Goal: Task Accomplishment & Management: Manage account settings

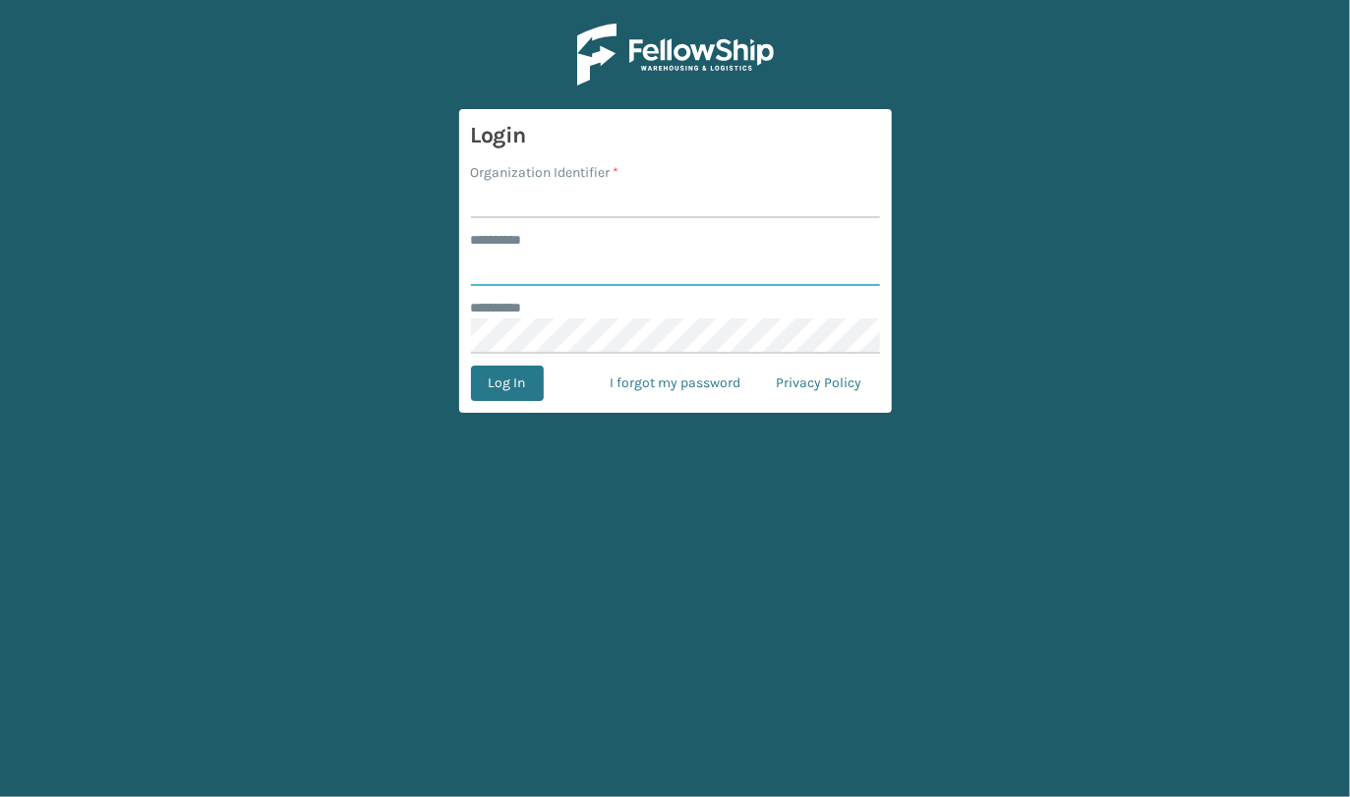
type input "**********"
click at [558, 194] on input "Organization Identifier *" at bounding box center [675, 200] width 409 height 35
type input "JumpSport"
click at [490, 394] on button "Log In" at bounding box center [507, 383] width 73 height 35
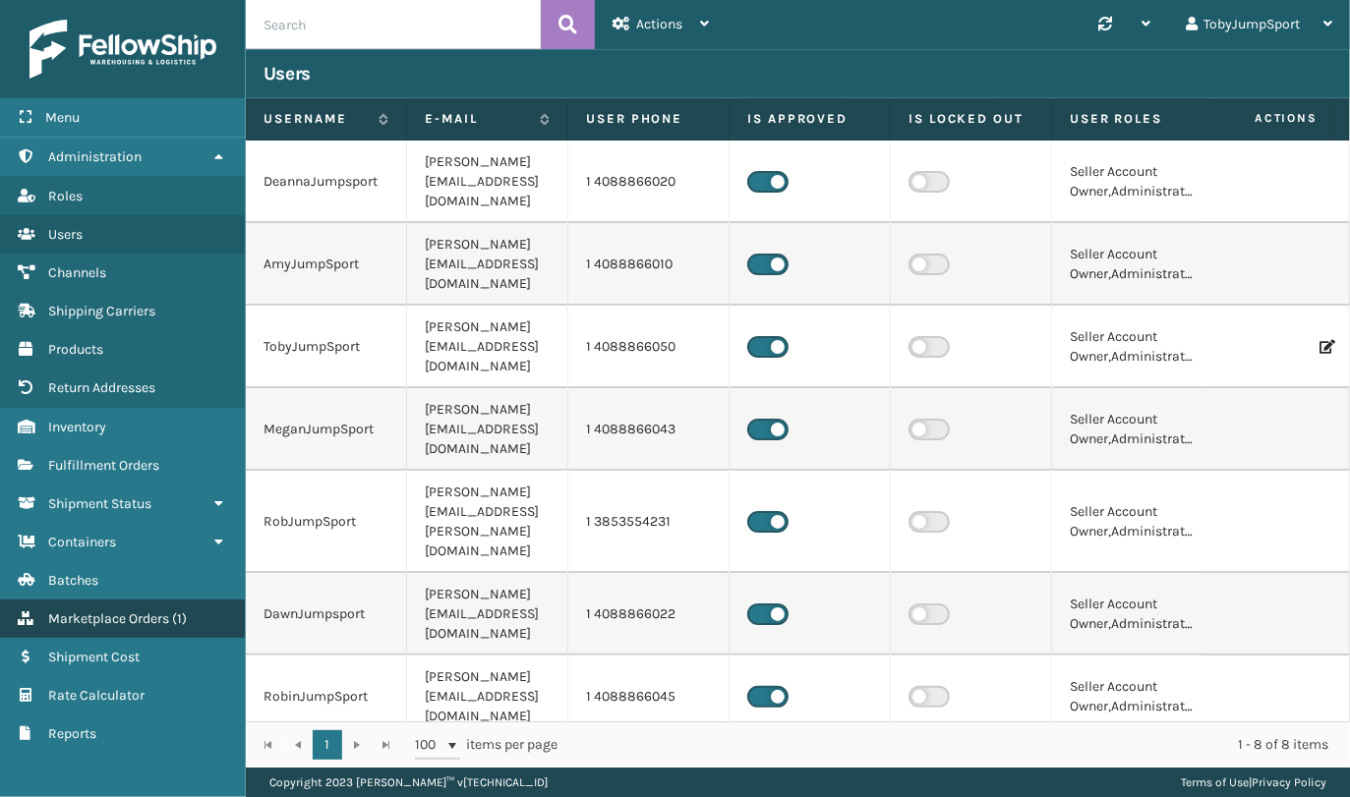
click at [105, 605] on link "Marketplace Orders ( 1 )" at bounding box center [122, 619] width 245 height 38
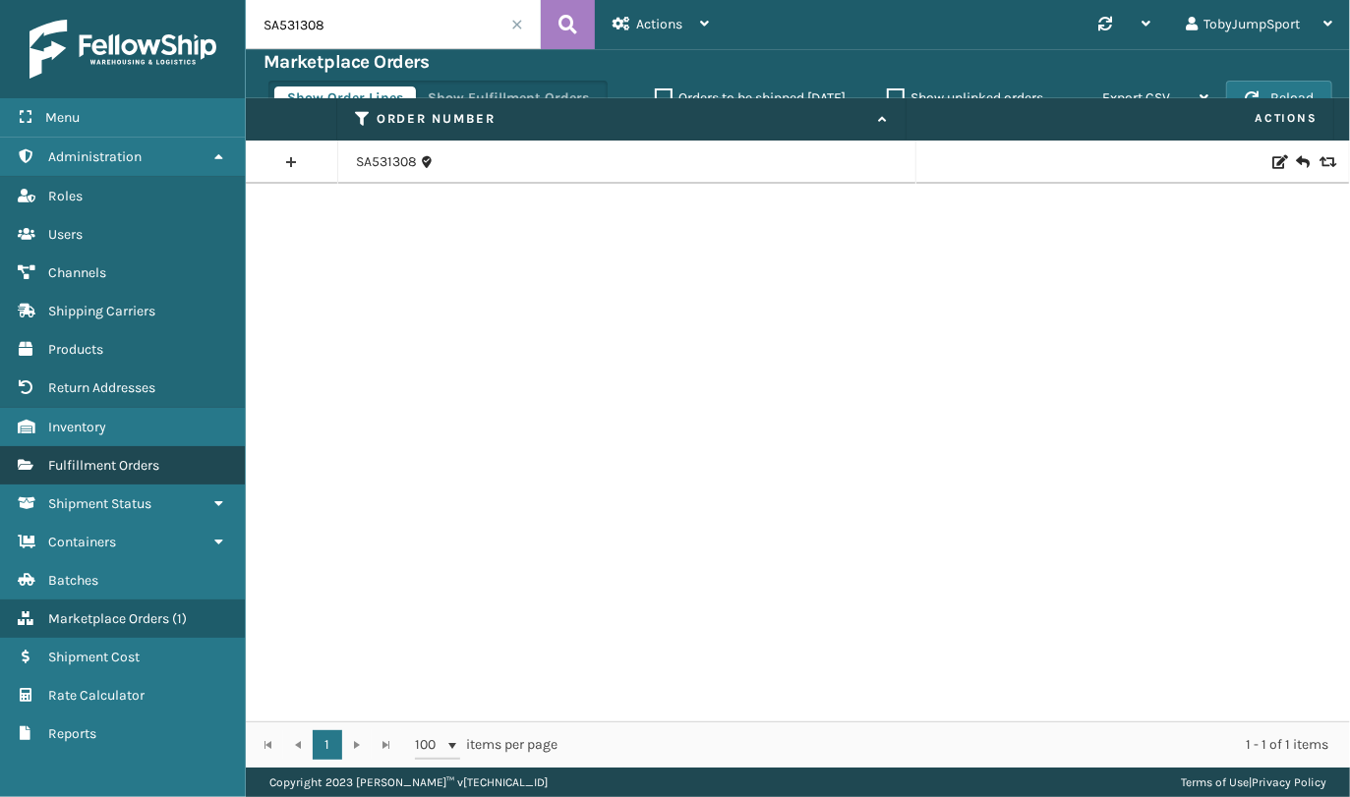
click at [94, 462] on span "Fulfillment Orders" at bounding box center [103, 465] width 111 height 17
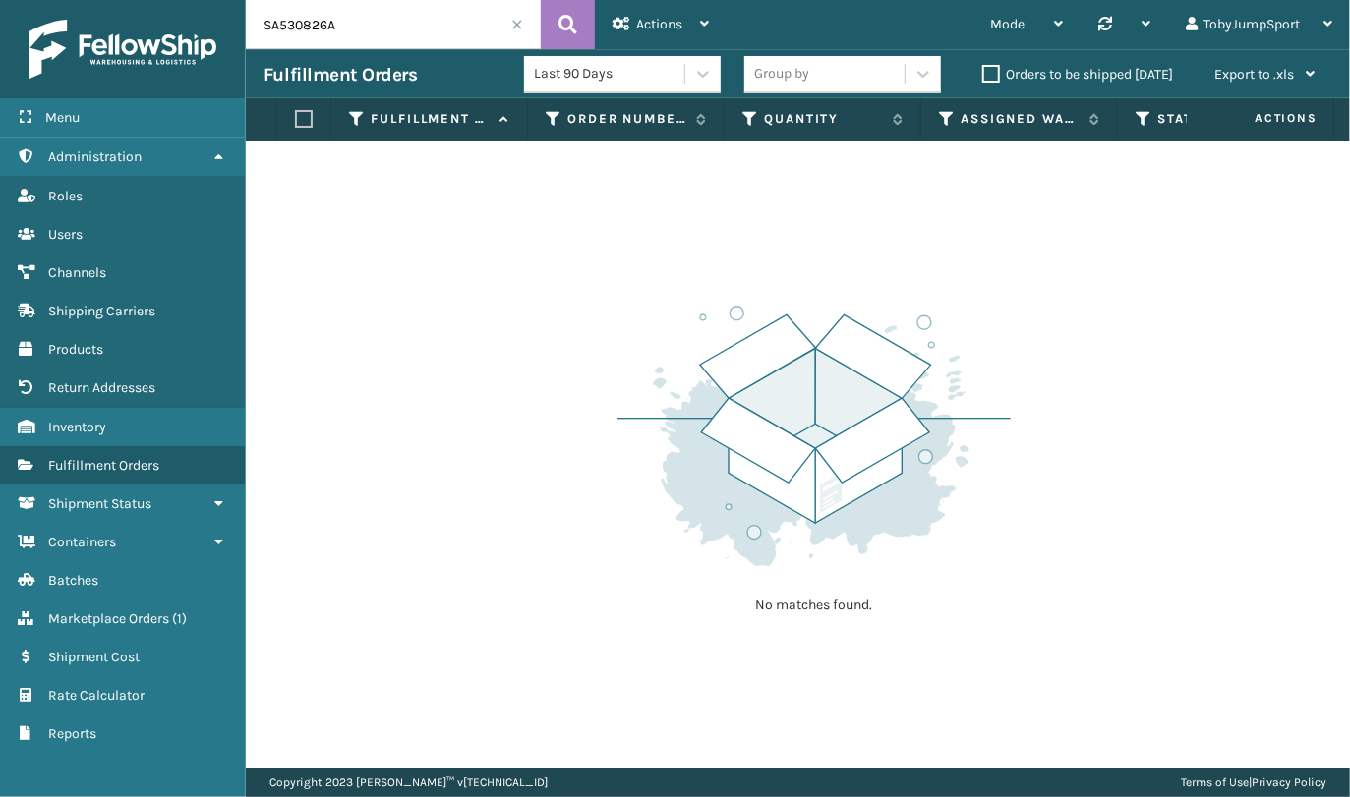
click at [1005, 74] on label "Orders to be shipped today" at bounding box center [1077, 74] width 191 height 17
click at [983, 74] on input "Orders to be shipped today" at bounding box center [982, 69] width 1 height 13
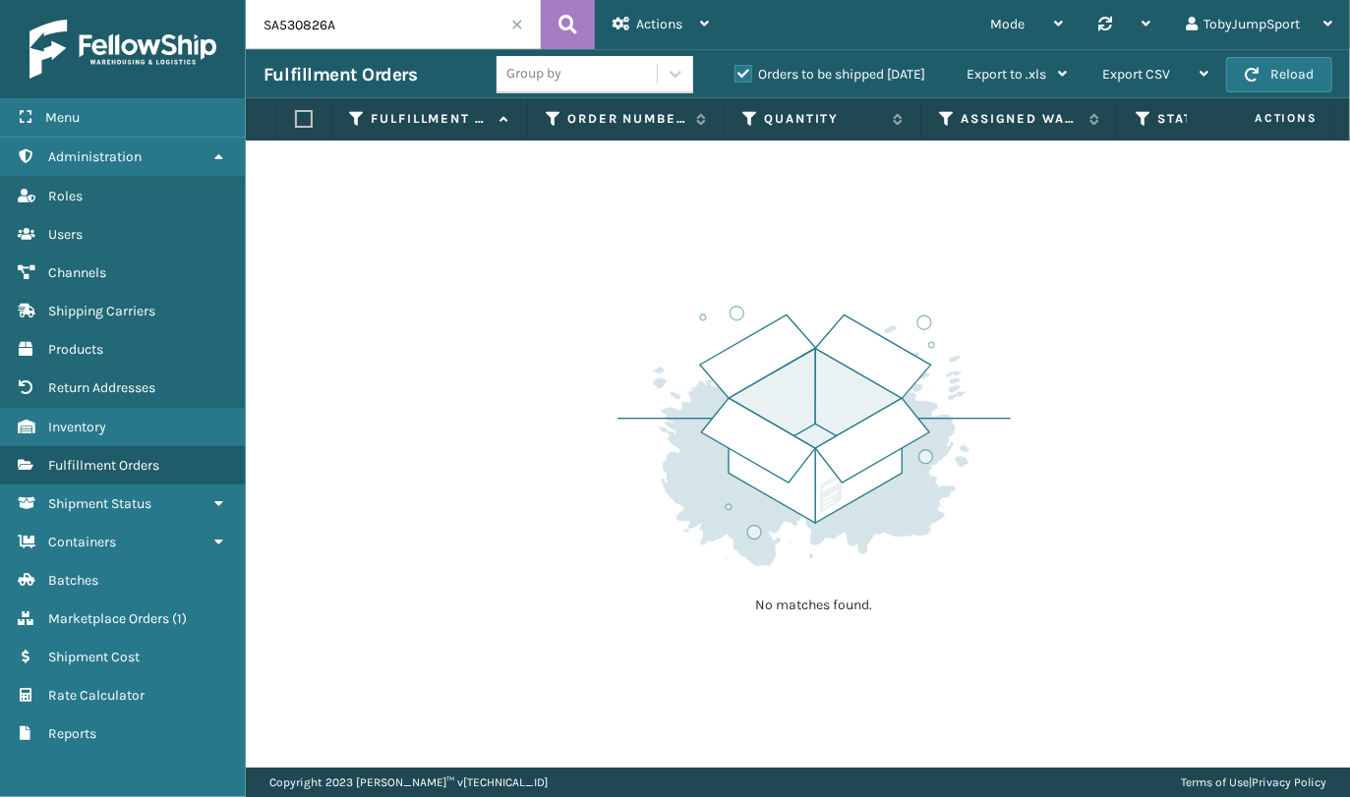
click at [539, 87] on div "Group by" at bounding box center [576, 74] width 160 height 32
click at [372, 185] on div "No matches found." at bounding box center [798, 454] width 1104 height 627
click at [127, 496] on span "Shipment Status" at bounding box center [99, 504] width 103 height 17
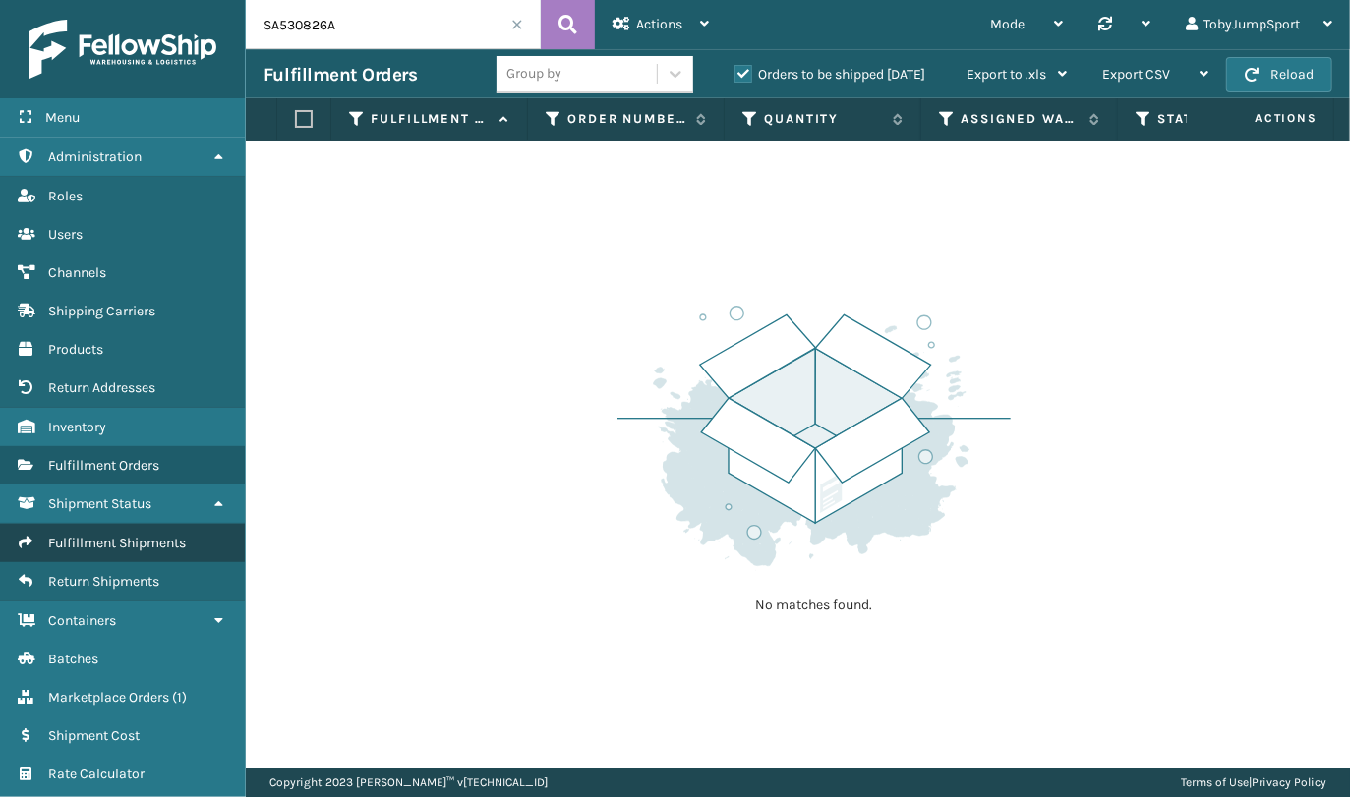
click at [126, 530] on link "Fulfillment Shipments" at bounding box center [122, 543] width 245 height 38
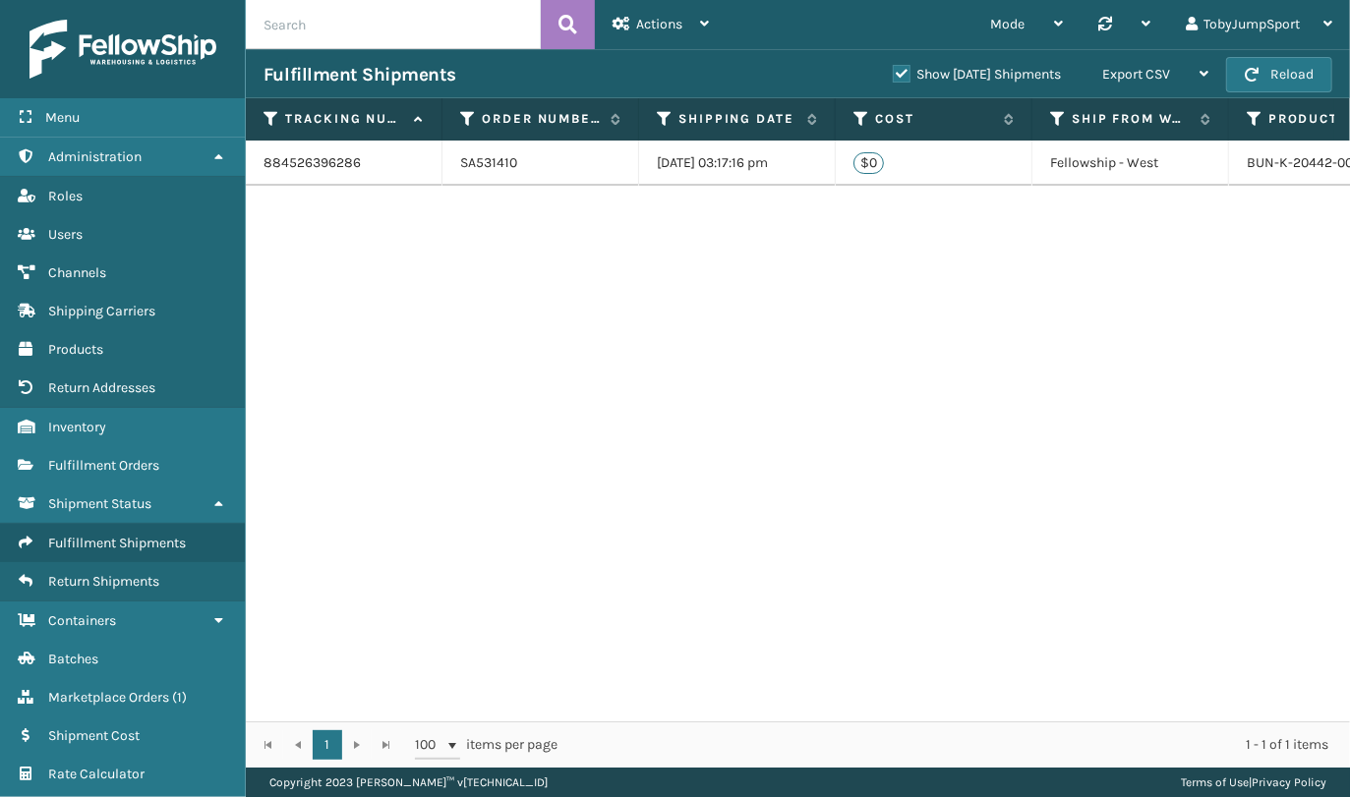
click at [546, 172] on td "SA531410" at bounding box center [540, 163] width 197 height 45
click at [110, 695] on span "Marketplace Orders" at bounding box center [108, 697] width 121 height 17
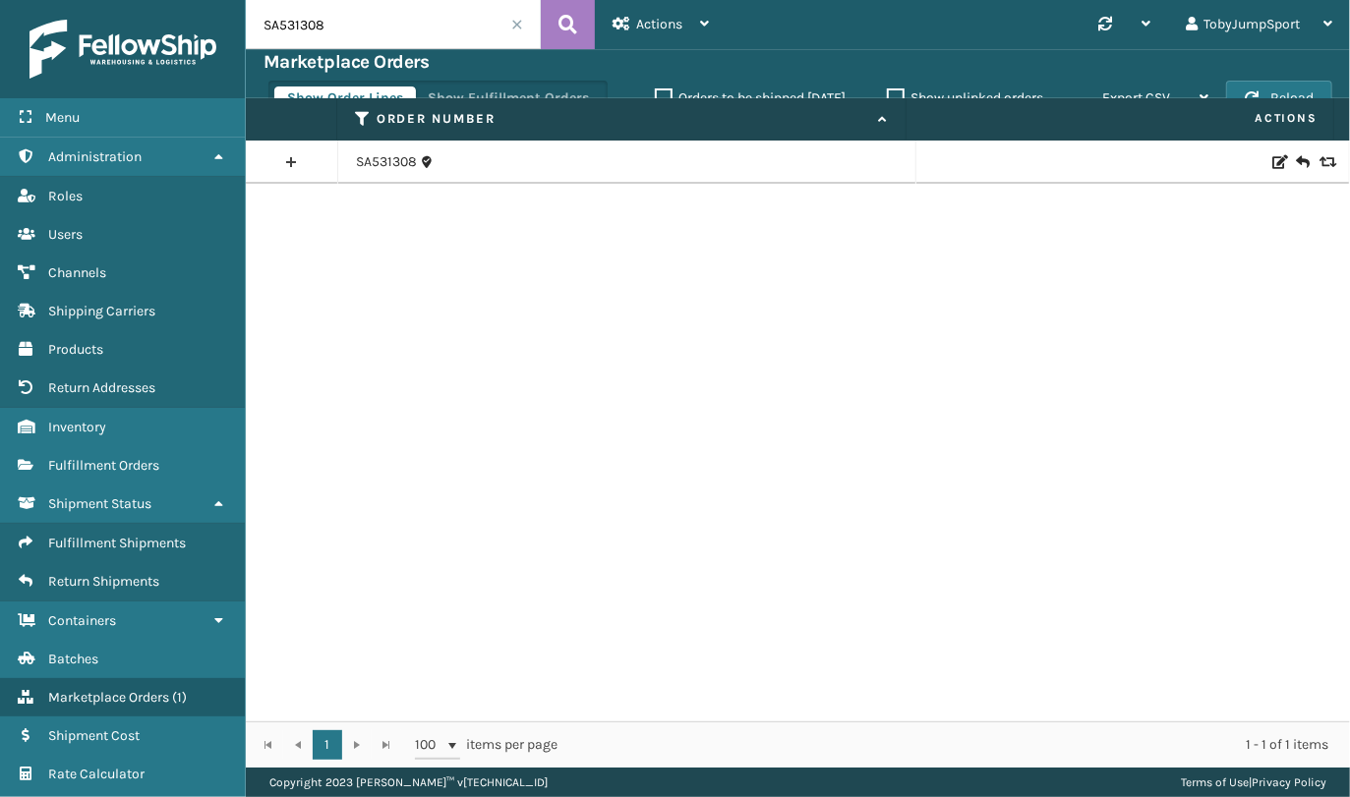
click at [655, 89] on label "Orders to be shipped today" at bounding box center [750, 97] width 191 height 17
click at [655, 88] on input "Orders to be shipped today" at bounding box center [655, 93] width 1 height 13
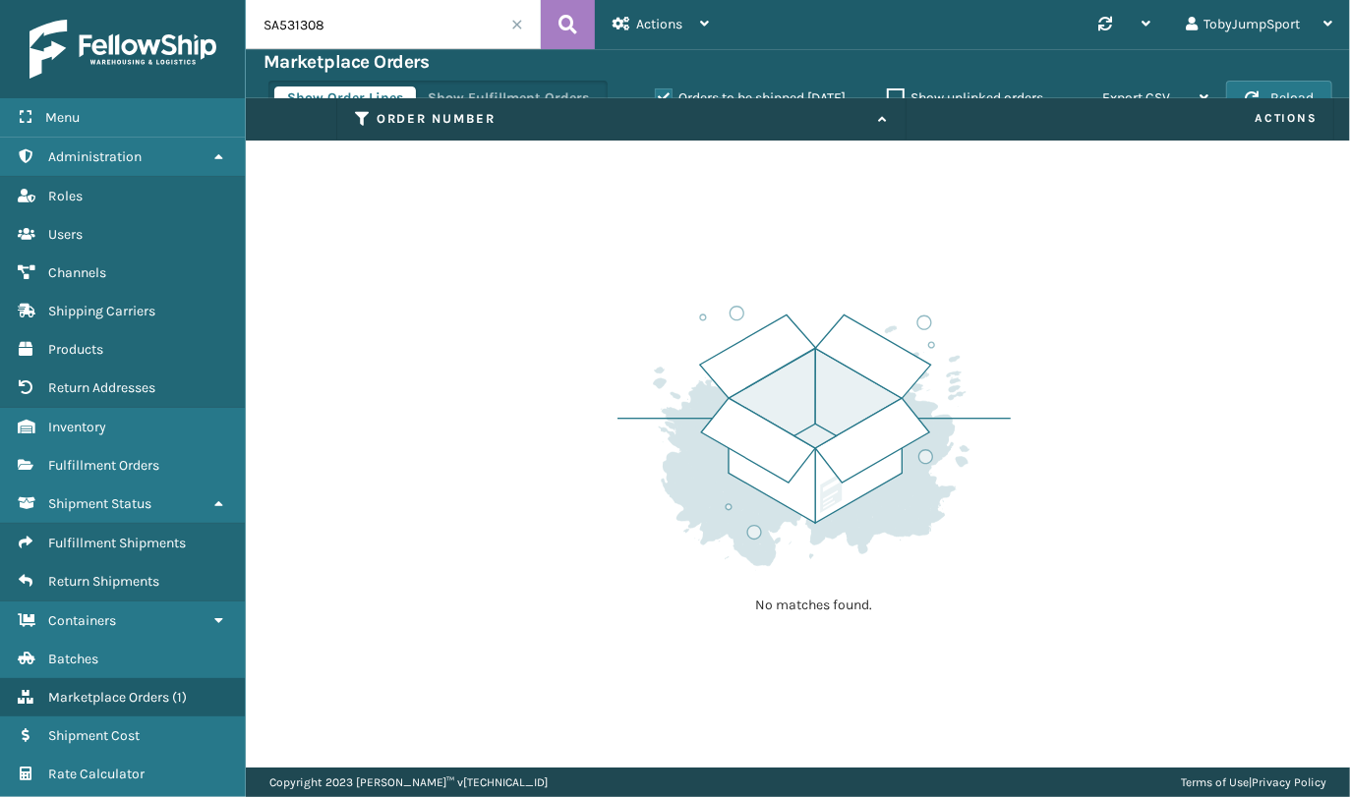
click at [890, 94] on label "Show unlinked orders" at bounding box center [965, 97] width 156 height 17
click at [888, 94] on input "Show unlinked orders" at bounding box center [887, 93] width 1 height 13
click at [897, 92] on label "Show unlinked orders" at bounding box center [965, 97] width 156 height 17
click at [888, 92] on input "Show unlinked orders" at bounding box center [887, 93] width 1 height 13
click at [661, 93] on label "Orders to be shipped today" at bounding box center [750, 97] width 191 height 17
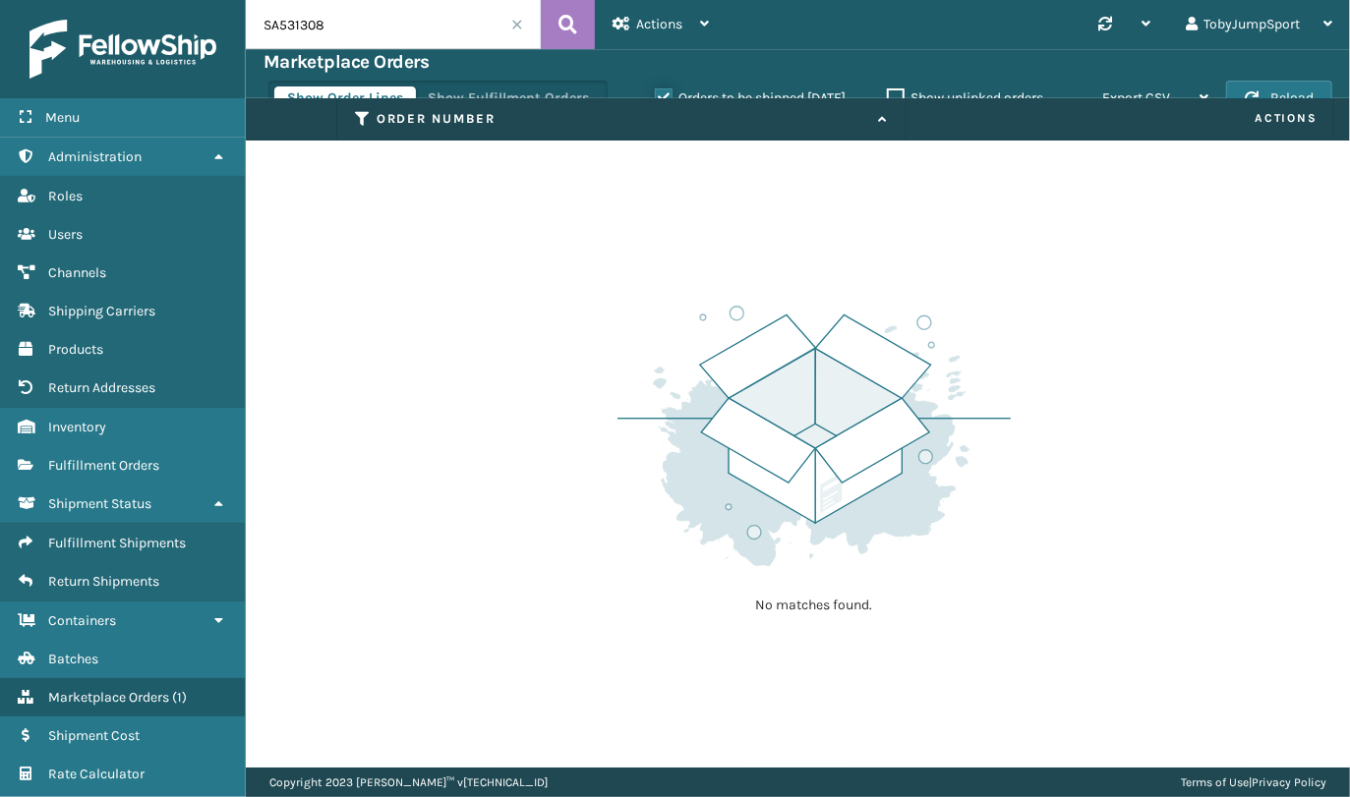
click at [656, 93] on input "Orders to be shipped today" at bounding box center [655, 93] width 1 height 13
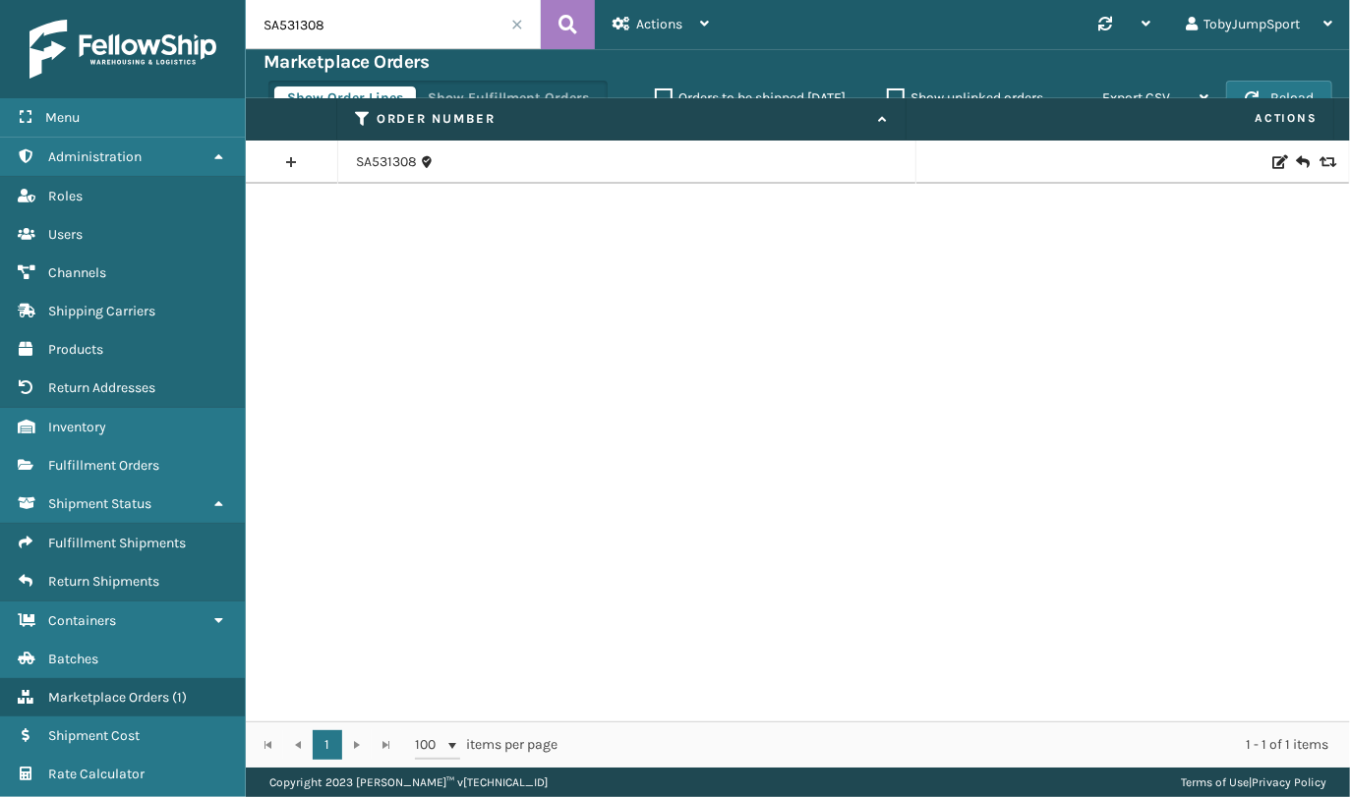
click at [297, 158] on link at bounding box center [291, 161] width 91 height 31
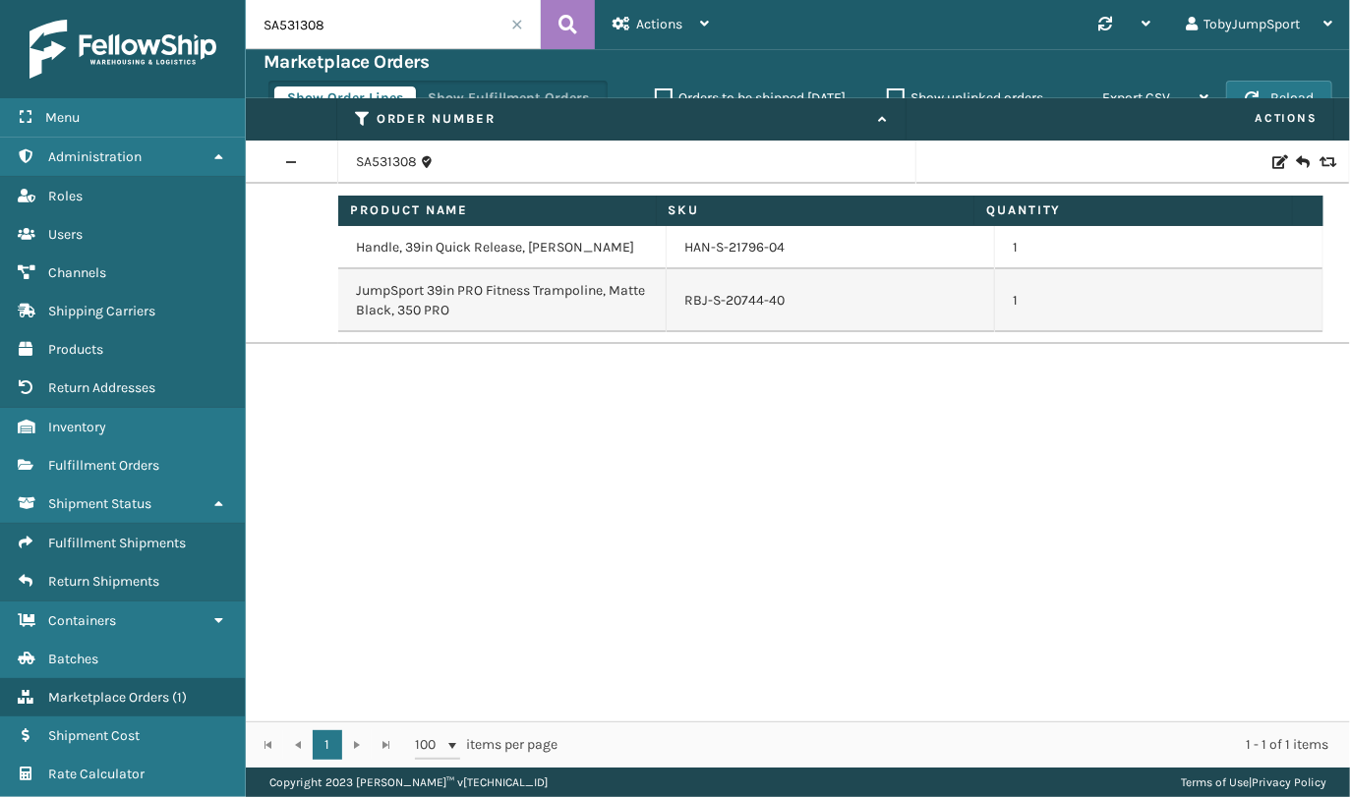
click at [294, 161] on link at bounding box center [291, 161] width 91 height 31
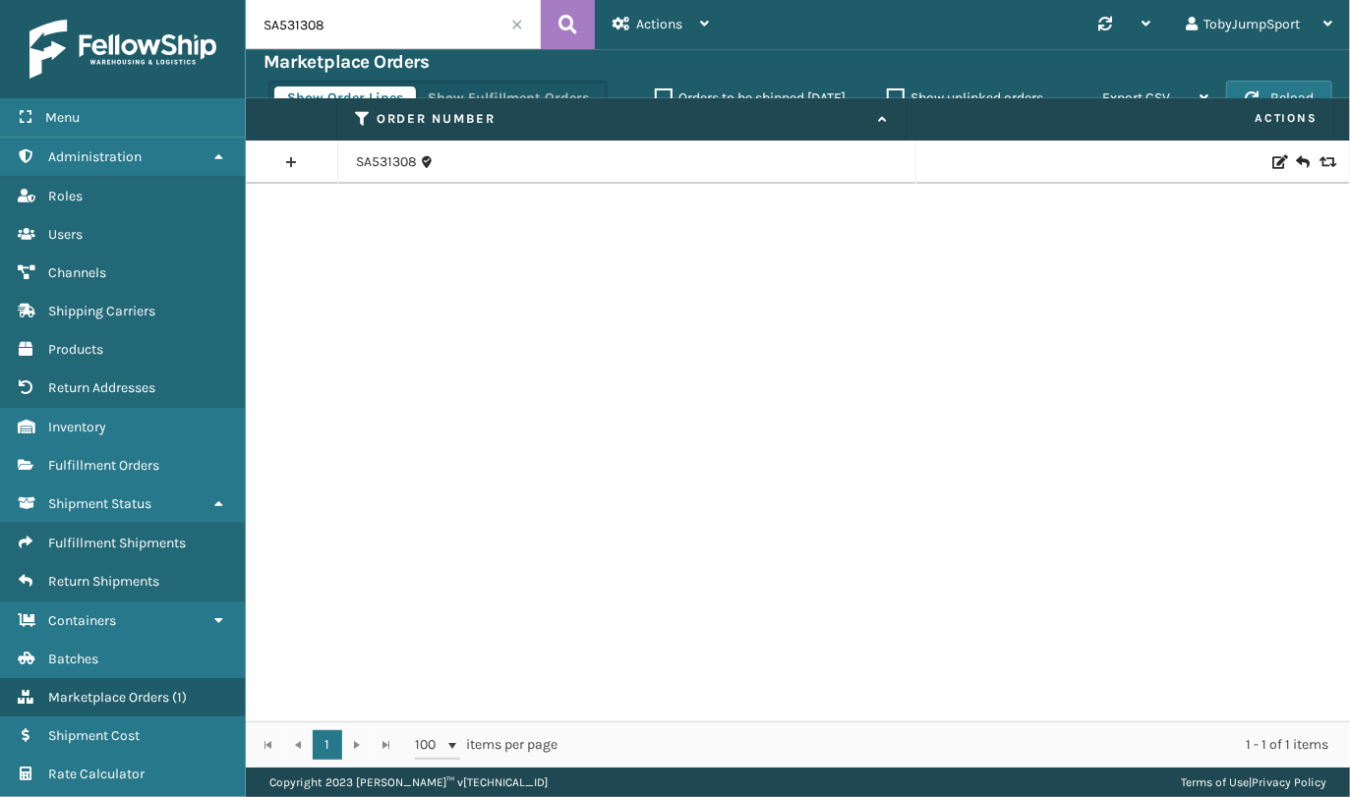
drag, startPoint x: 339, startPoint y: 31, endPoint x: 215, endPoint y: 31, distance: 123.9
click at [215, 0] on div "Menu Administration Roles Users Channels Shipping Carriers Products Return Addr…" at bounding box center [675, 0] width 1350 height 0
paste input "P24440"
type input "SP24440"
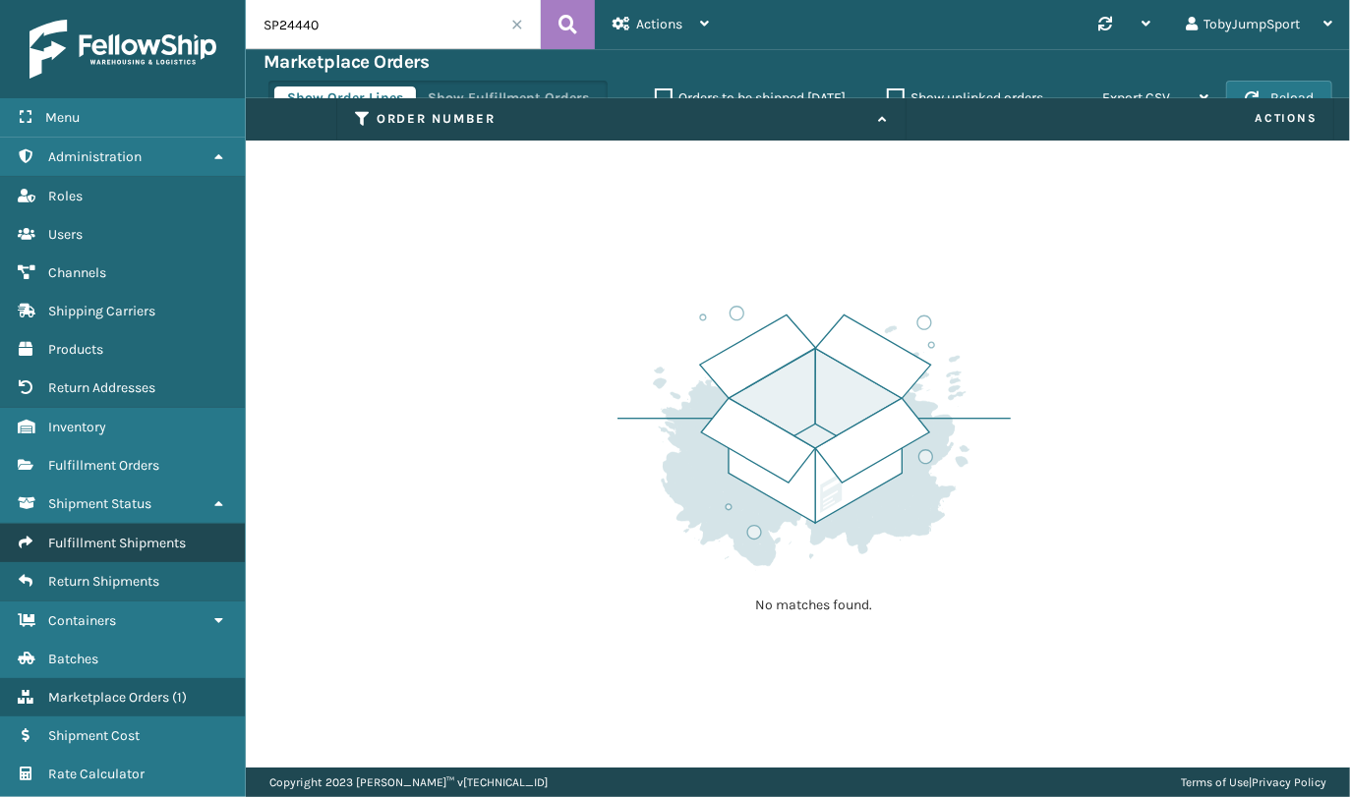
click at [177, 538] on span "Fulfillment Shipments" at bounding box center [117, 543] width 138 height 17
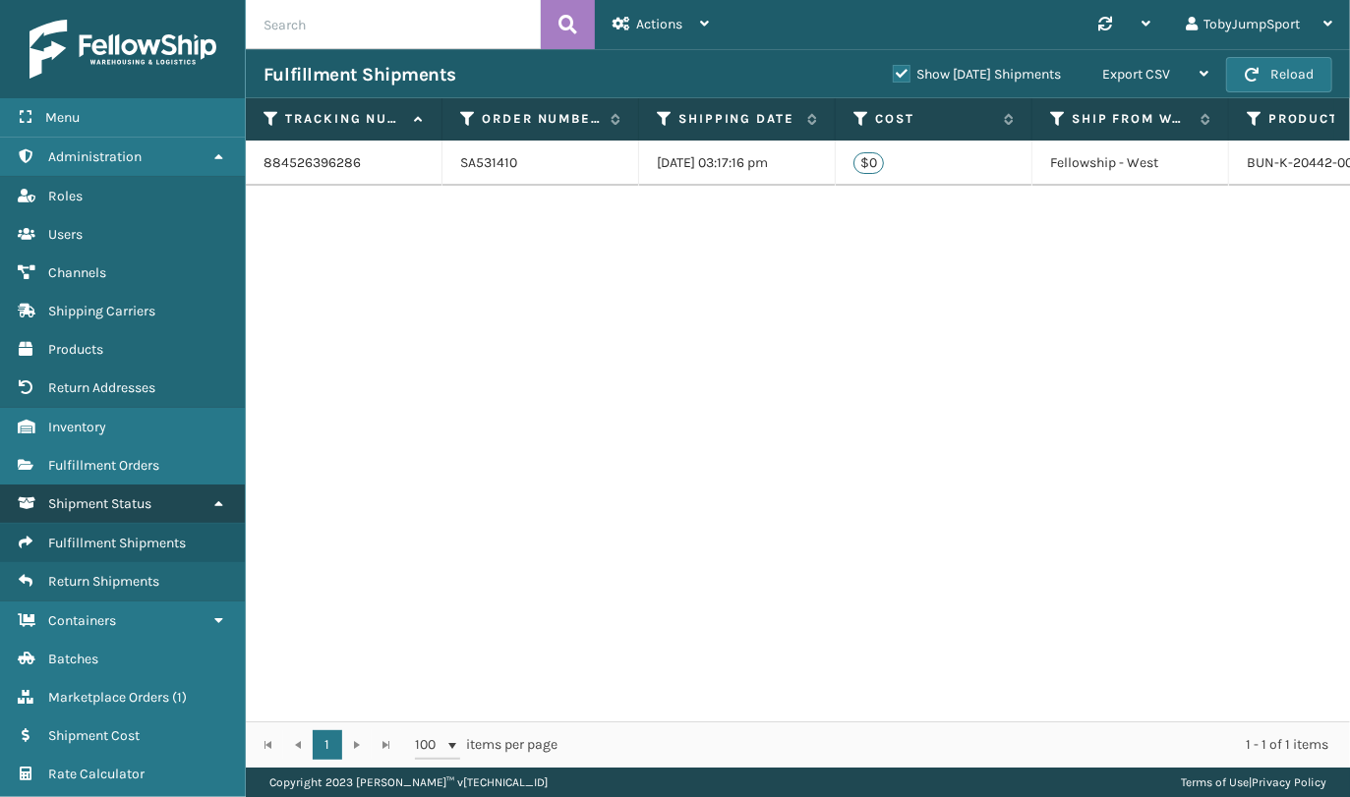
click at [76, 503] on span "Shipment Status" at bounding box center [99, 504] width 103 height 17
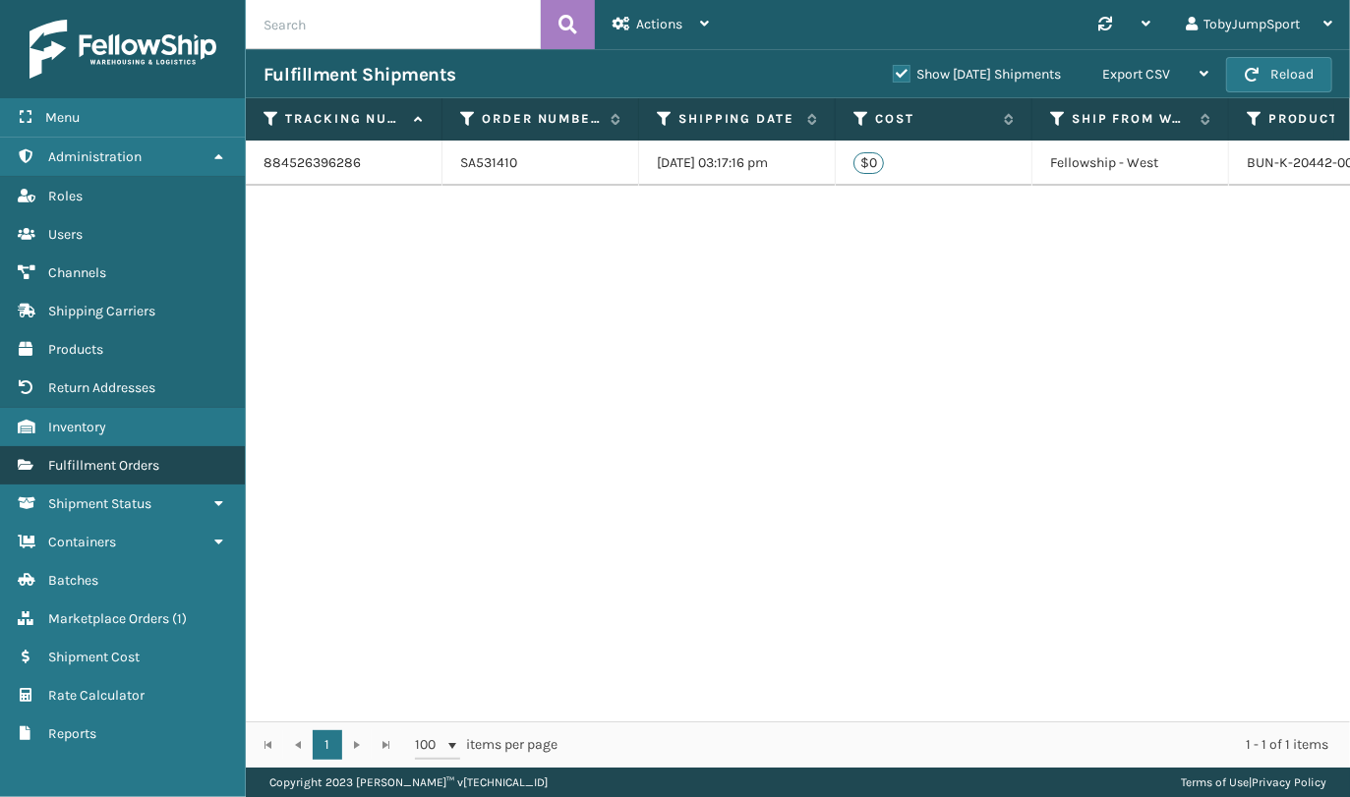
click at [96, 461] on span "Fulfillment Orders" at bounding box center [103, 465] width 111 height 17
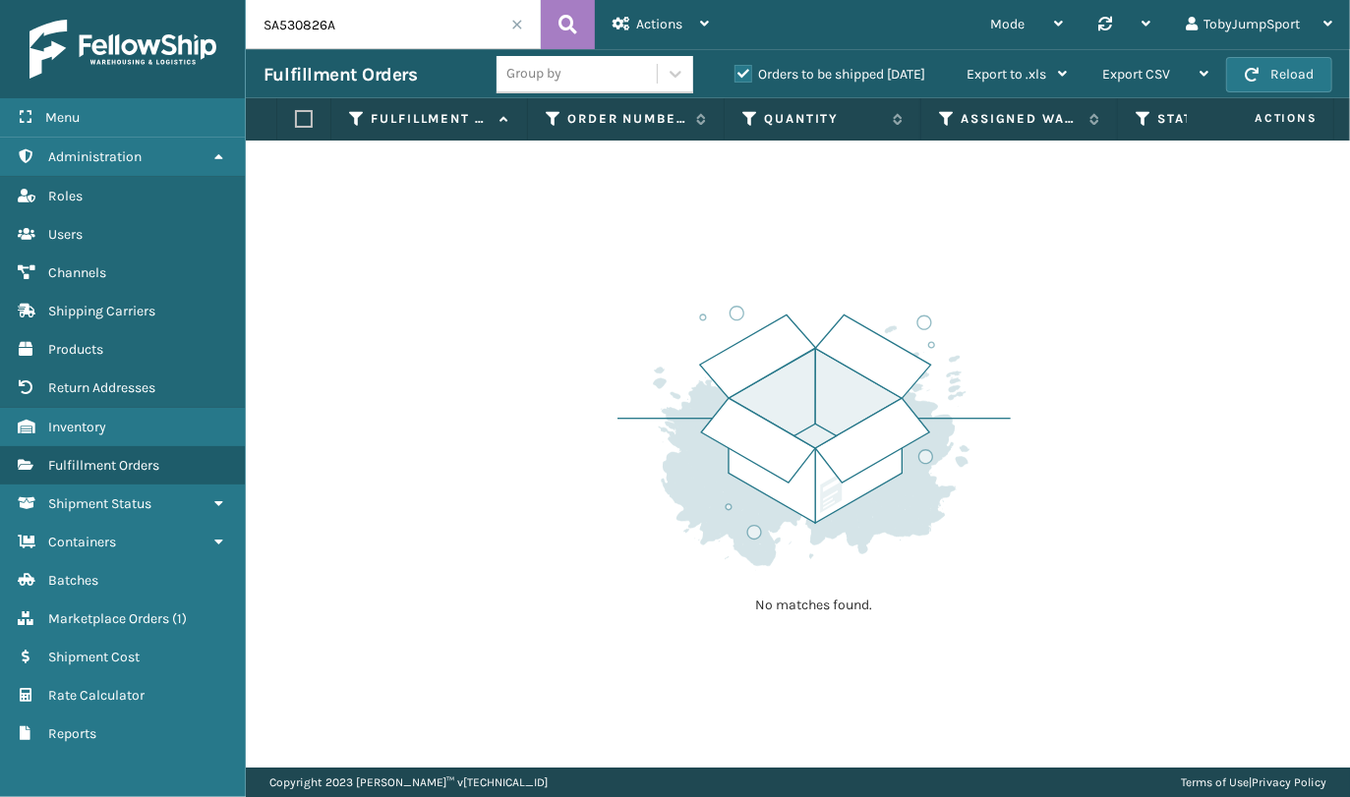
click at [787, 213] on div "No matches found." at bounding box center [798, 454] width 1104 height 627
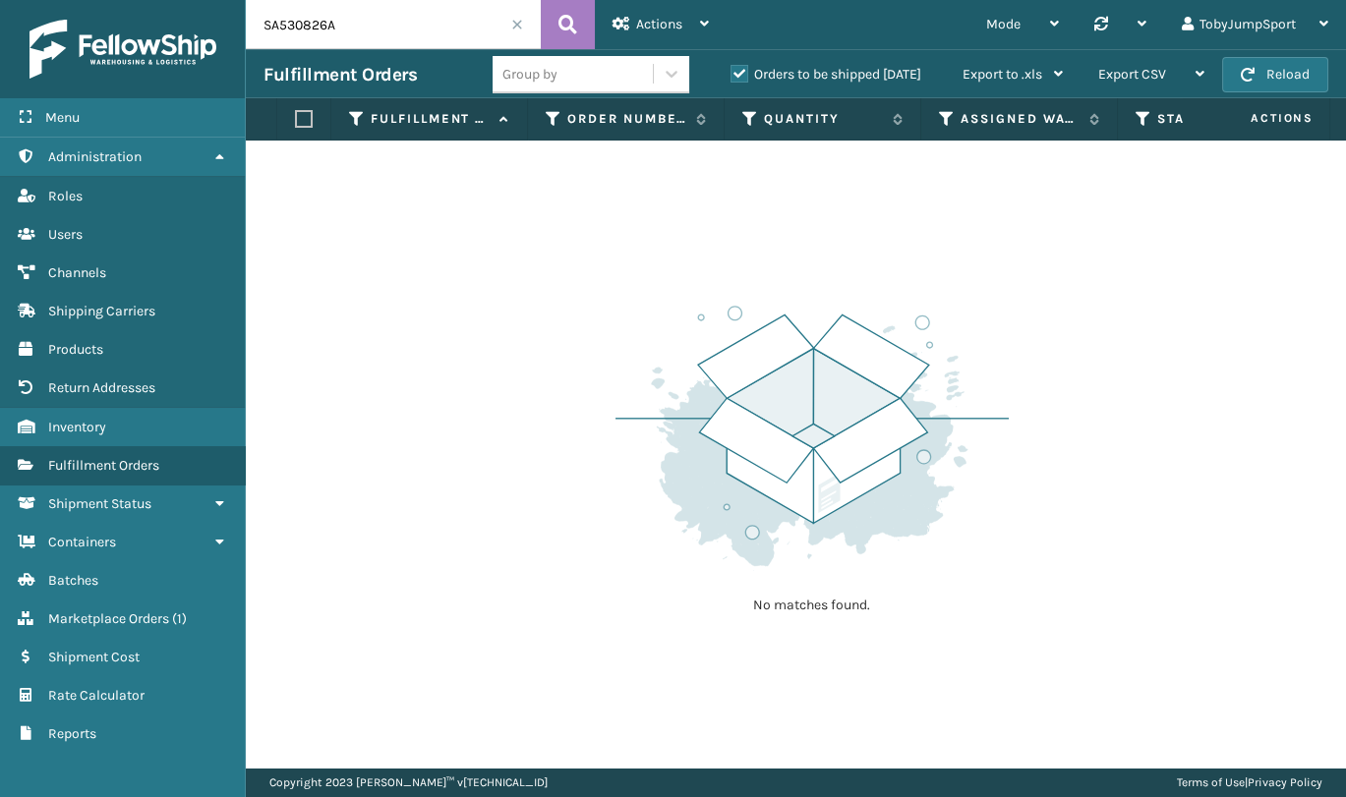
click at [956, 222] on div "No matches found." at bounding box center [796, 454] width 1100 height 627
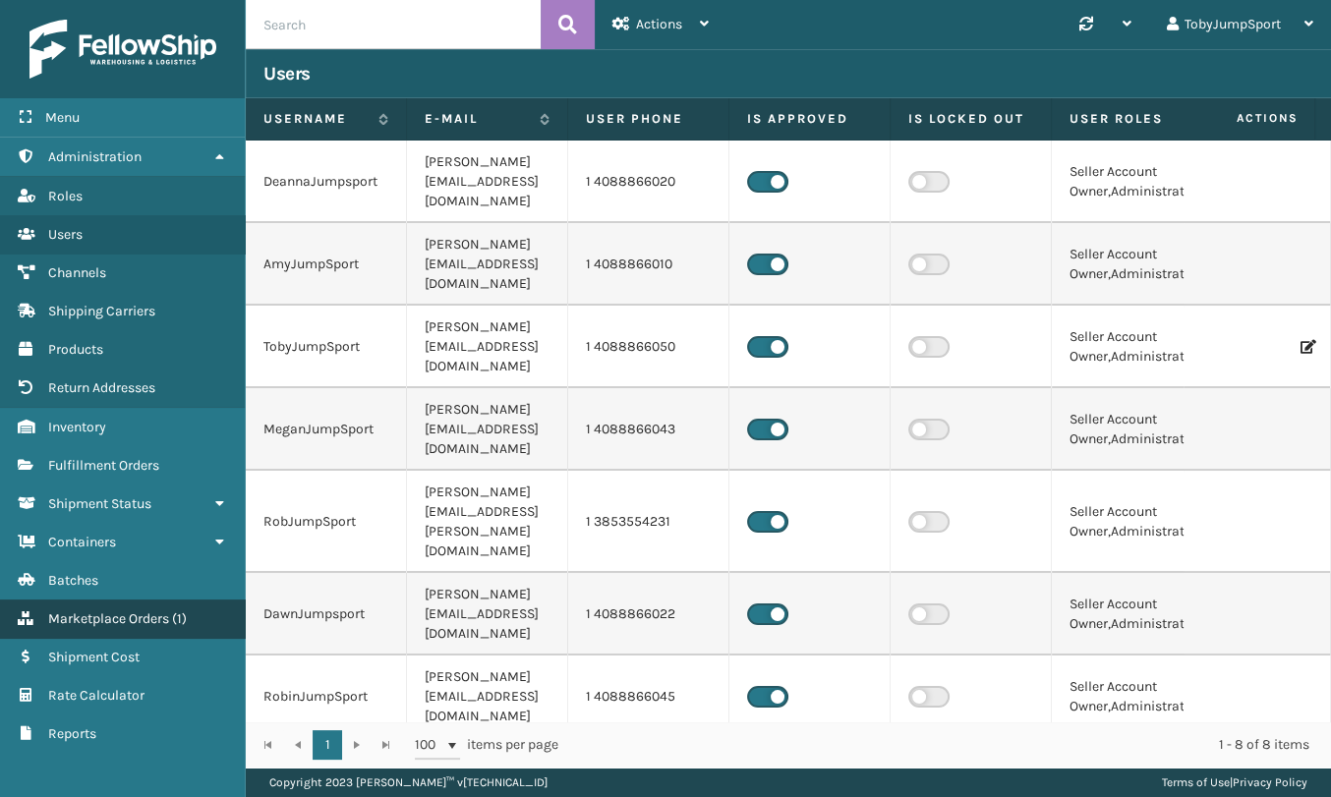
click at [132, 623] on span "Marketplace Orders" at bounding box center [108, 619] width 121 height 17
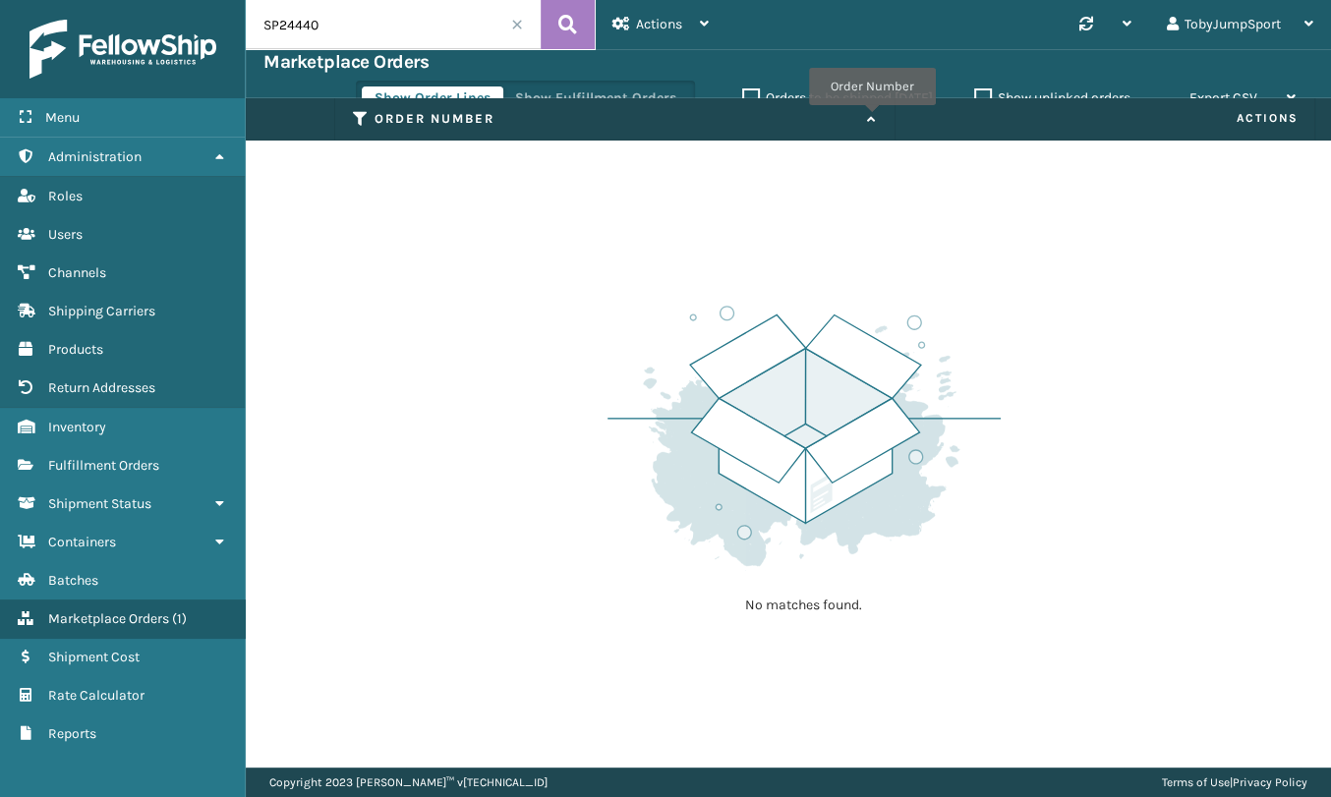
click at [872, 119] on icon at bounding box center [869, 119] width 16 height 13
click at [876, 120] on icon at bounding box center [869, 119] width 16 height 13
click at [975, 91] on label "Show unlinked orders" at bounding box center [1052, 97] width 156 height 17
click at [975, 91] on input "Show unlinked orders" at bounding box center [974, 93] width 1 height 13
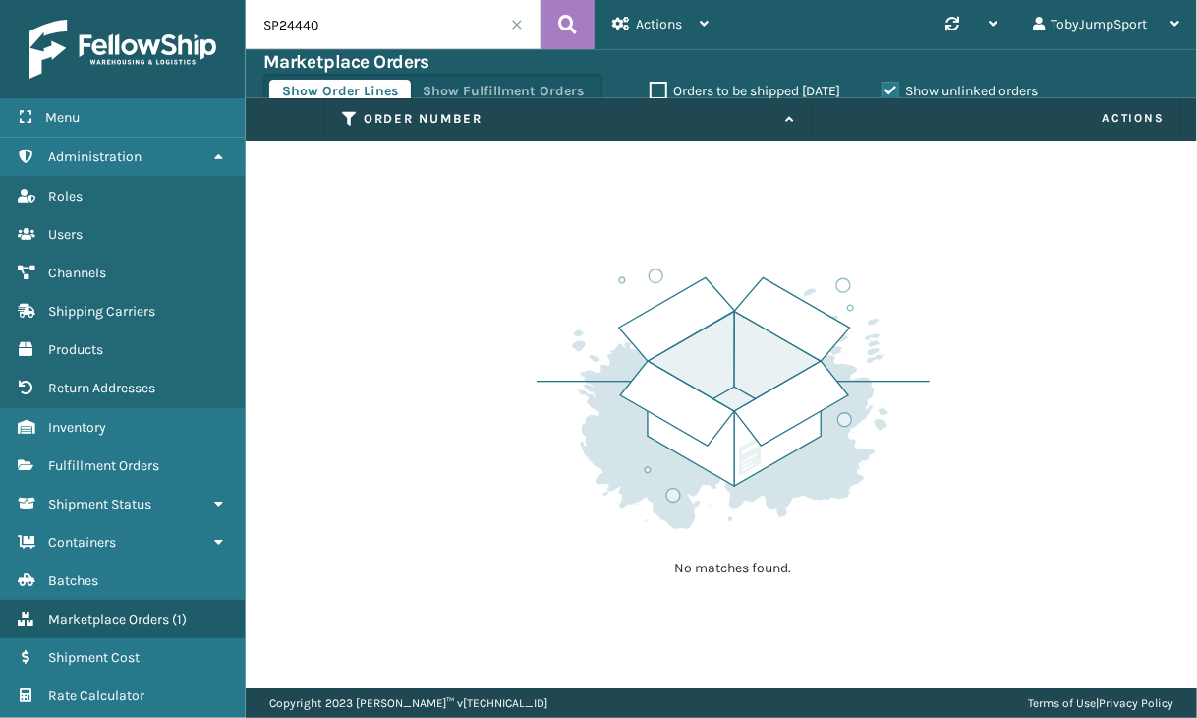
drag, startPoint x: 1195, startPoint y: 15, endPoint x: 744, endPoint y: 66, distance: 454.1
click at [744, 66] on div "Marketplace Orders" at bounding box center [721, 62] width 916 height 24
click at [889, 86] on label "Show unlinked orders" at bounding box center [960, 91] width 156 height 17
click at [883, 86] on input "Show unlinked orders" at bounding box center [882, 86] width 1 height 13
click at [473, 94] on button "Show Fulfillment Orders" at bounding box center [503, 92] width 187 height 24
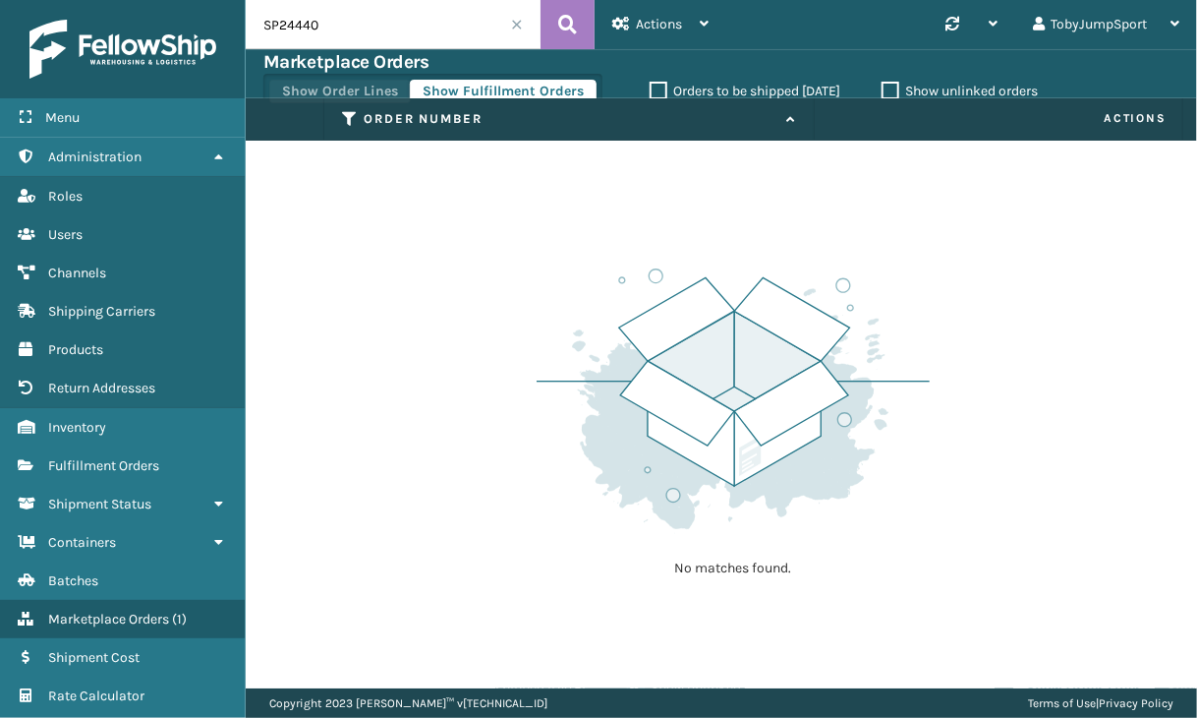
click at [320, 87] on button "Show Order Lines" at bounding box center [340, 92] width 142 height 24
click at [651, 91] on label "Orders to be shipped today" at bounding box center [745, 91] width 191 height 17
click at [651, 91] on input "Orders to be shipped today" at bounding box center [650, 86] width 1 height 13
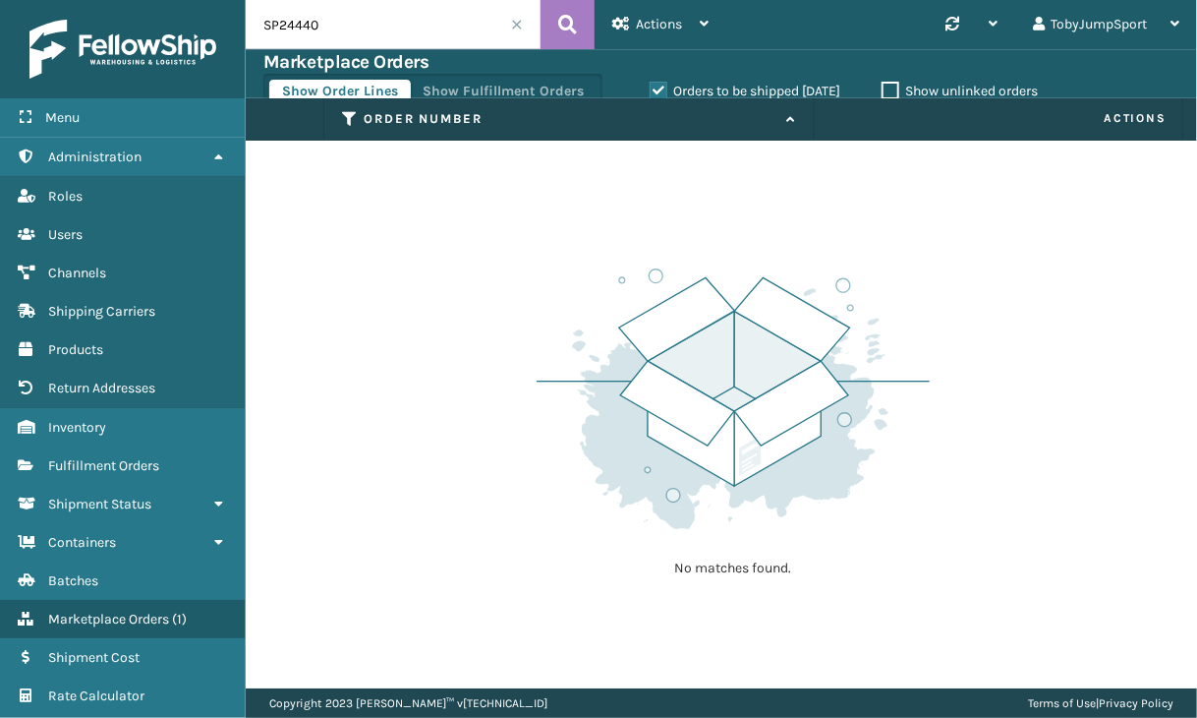
click at [521, 22] on span at bounding box center [517, 25] width 12 height 12
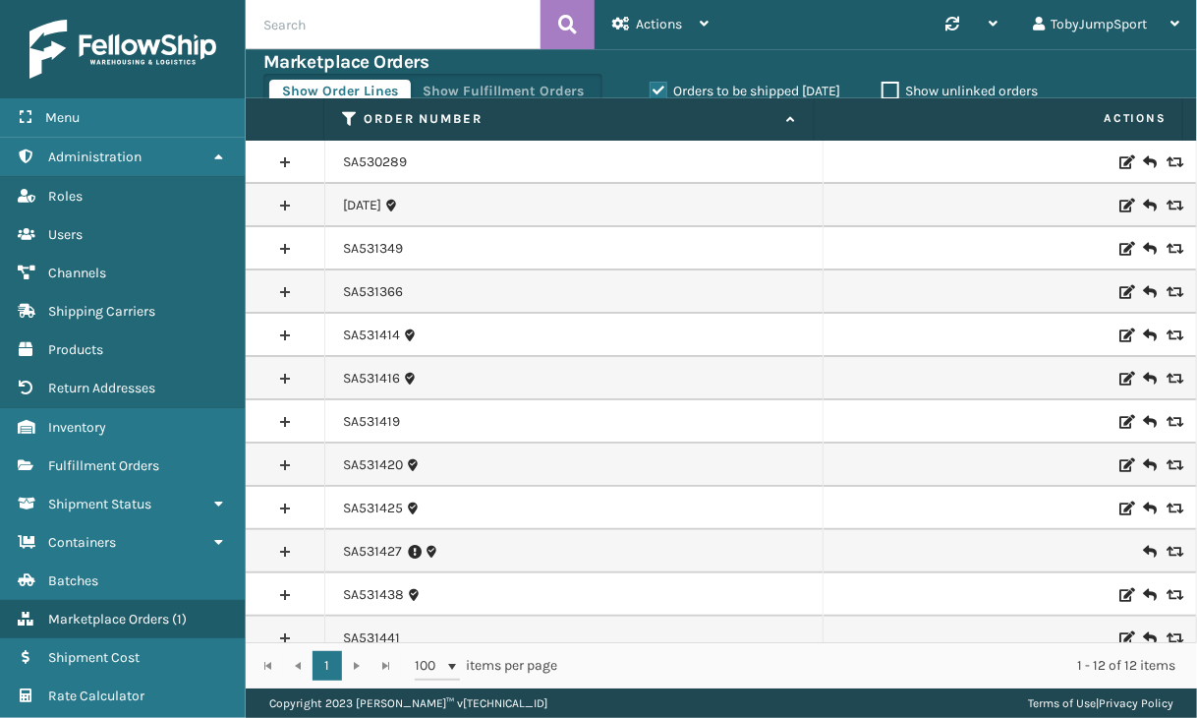
scroll to position [17, 0]
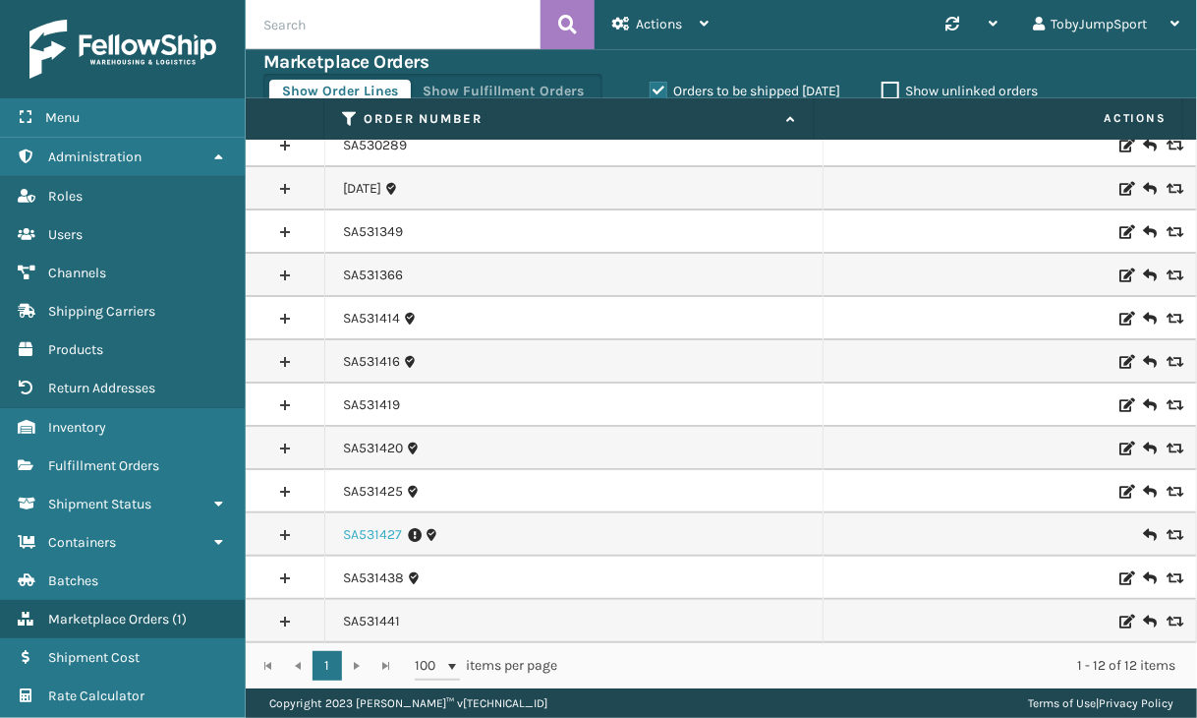
click at [362, 530] on link "SA531427" at bounding box center [372, 535] width 59 height 20
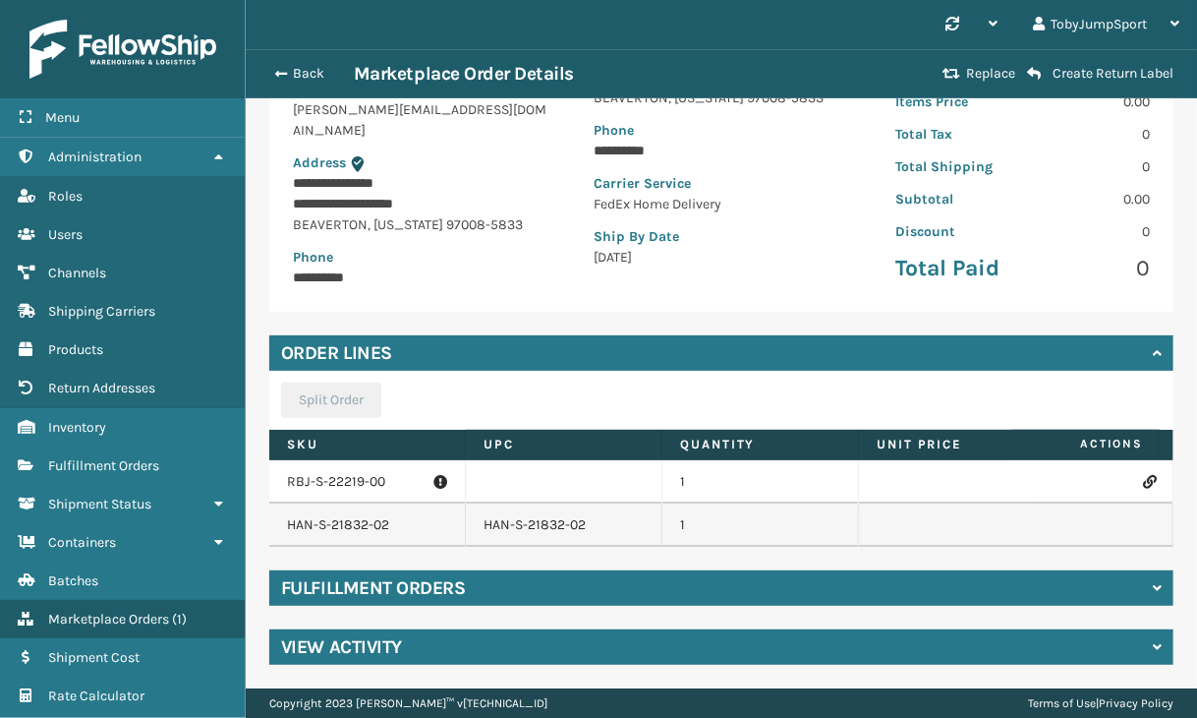
scroll to position [276, 0]
click at [562, 586] on div "Fulfillment Orders" at bounding box center [721, 587] width 904 height 35
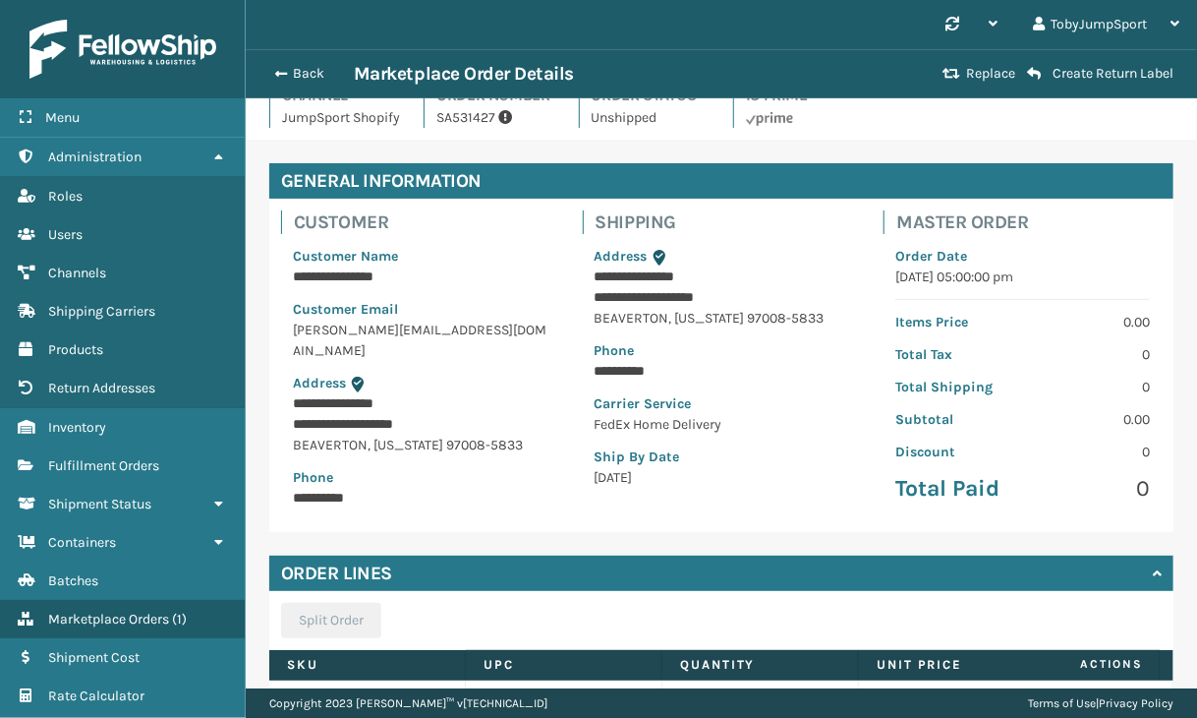
scroll to position [0, 0]
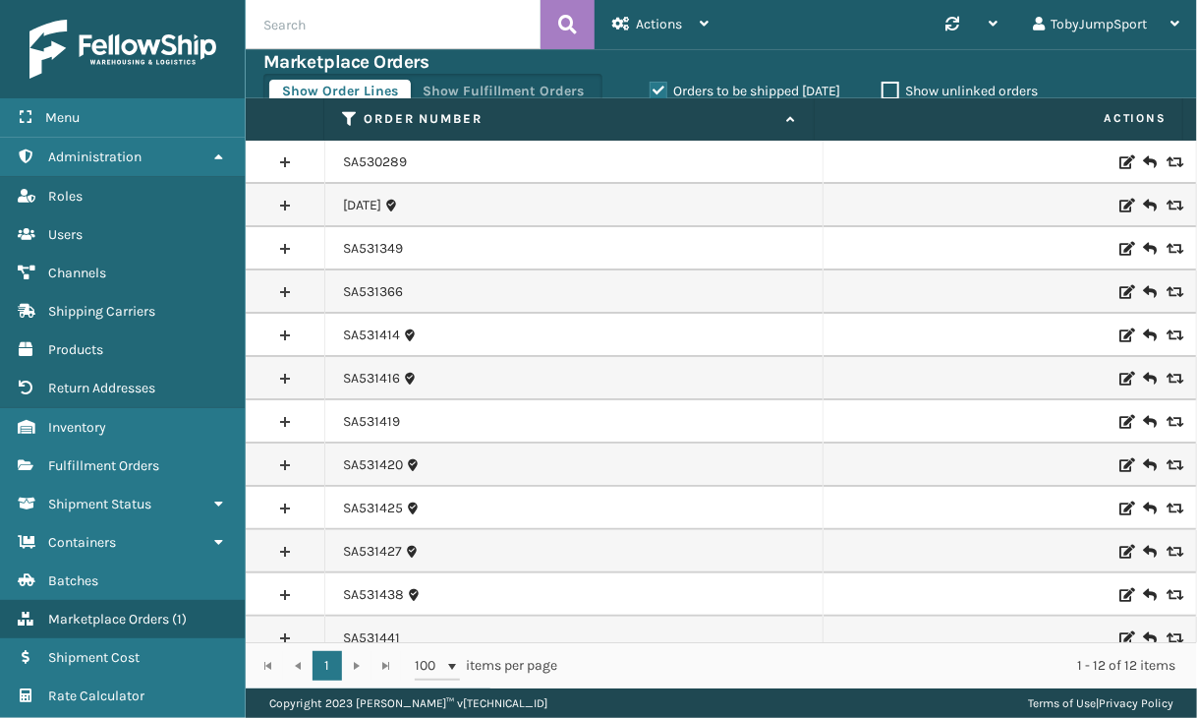
click at [889, 93] on label "Show unlinked orders" at bounding box center [960, 91] width 156 height 17
click at [883, 92] on input "Show unlinked orders" at bounding box center [882, 86] width 1 height 13
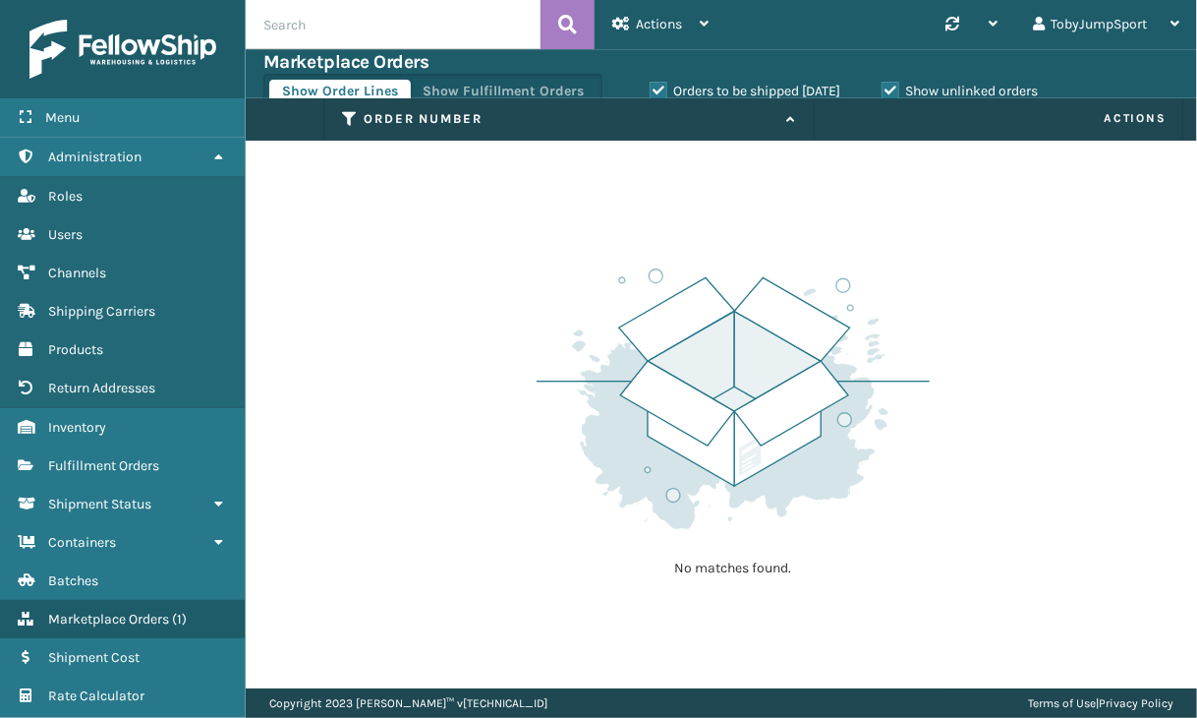
click at [653, 87] on label "Orders to be shipped today" at bounding box center [745, 91] width 191 height 17
click at [651, 87] on input "Orders to be shipped today" at bounding box center [650, 86] width 1 height 13
click at [653, 87] on label "Orders to be shipped today" at bounding box center [745, 91] width 191 height 17
click at [651, 87] on input "Orders to be shipped today" at bounding box center [650, 86] width 1 height 13
click at [893, 87] on label "Show unlinked orders" at bounding box center [960, 91] width 156 height 17
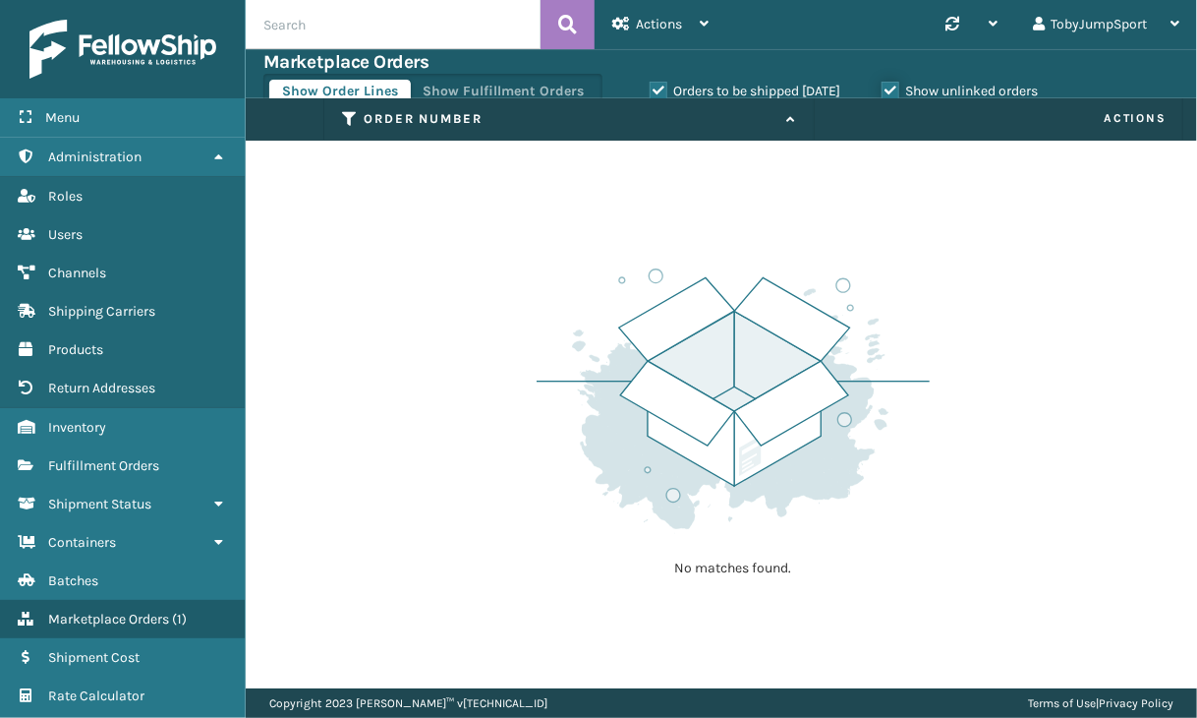
click at [883, 87] on input "Show unlinked orders" at bounding box center [882, 86] width 1 height 13
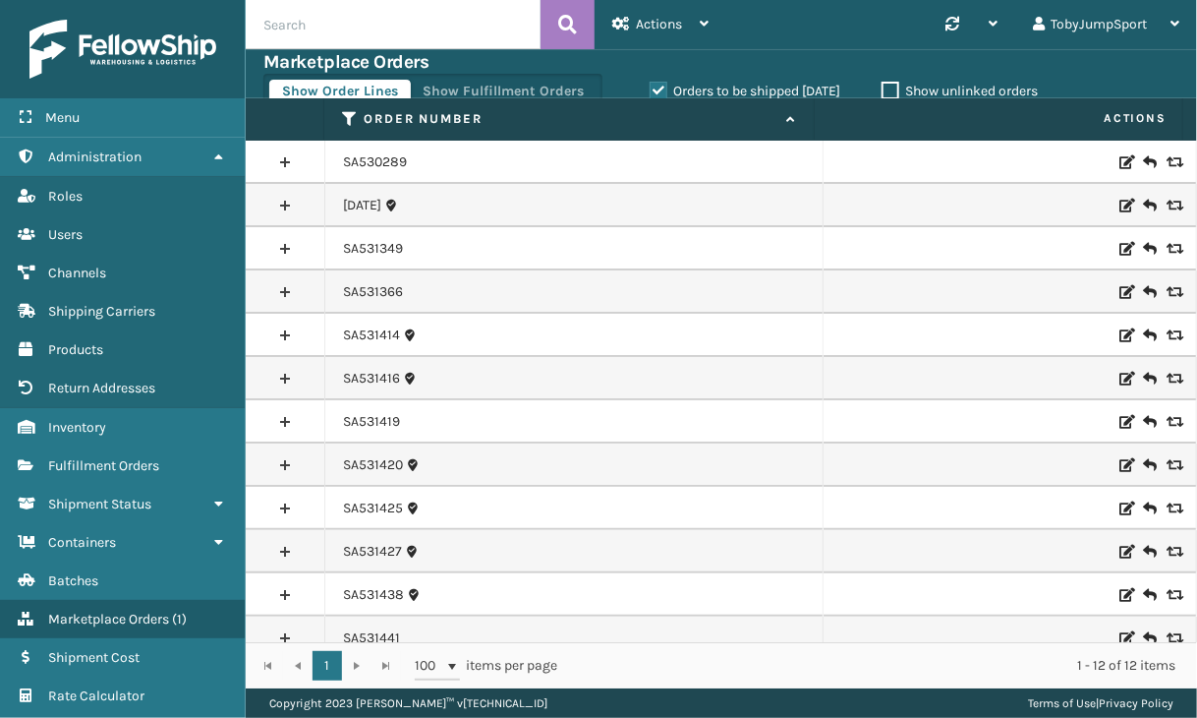
click at [657, 89] on label "Orders to be shipped today" at bounding box center [745, 91] width 191 height 17
click at [651, 89] on input "Orders to be shipped today" at bounding box center [650, 86] width 1 height 13
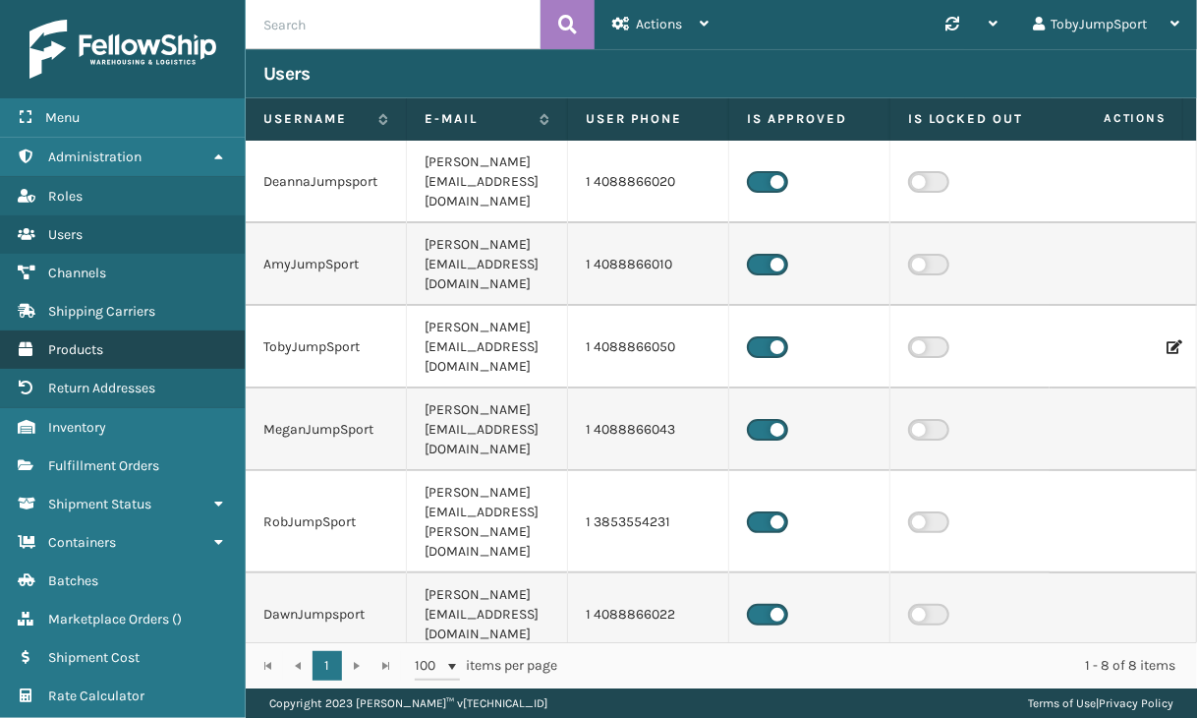
click at [75, 334] on link "Products" at bounding box center [122, 349] width 245 height 38
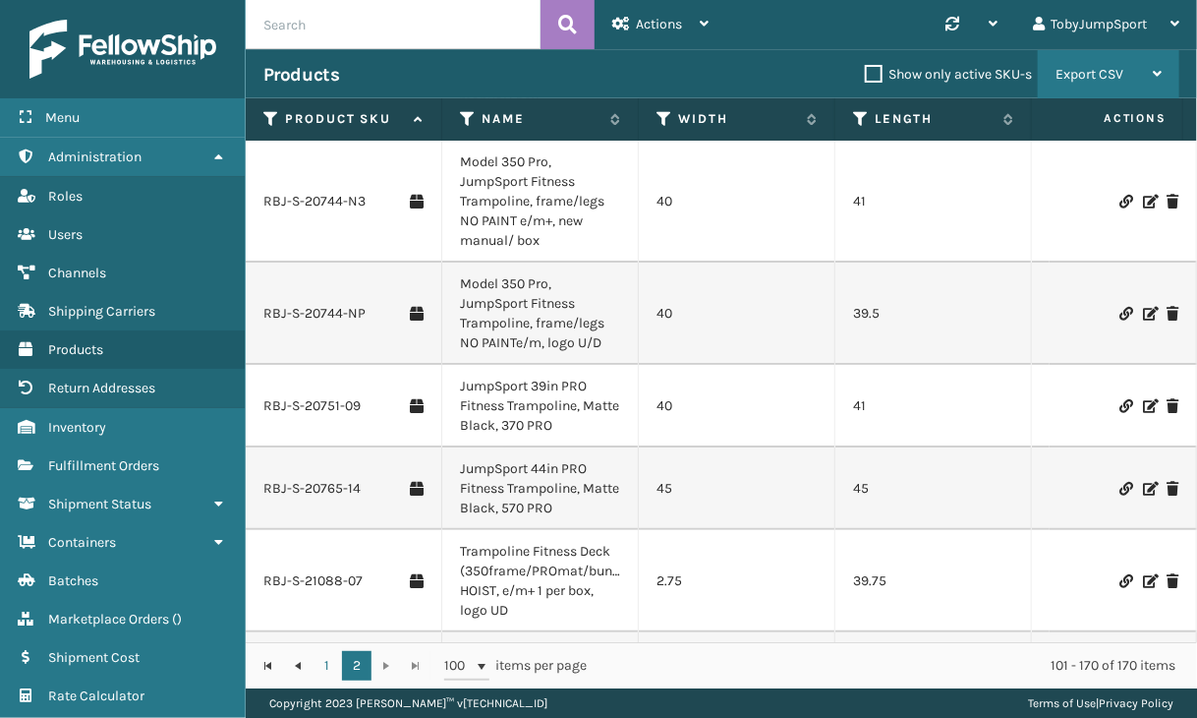
click at [1155, 71] on icon at bounding box center [1157, 74] width 9 height 14
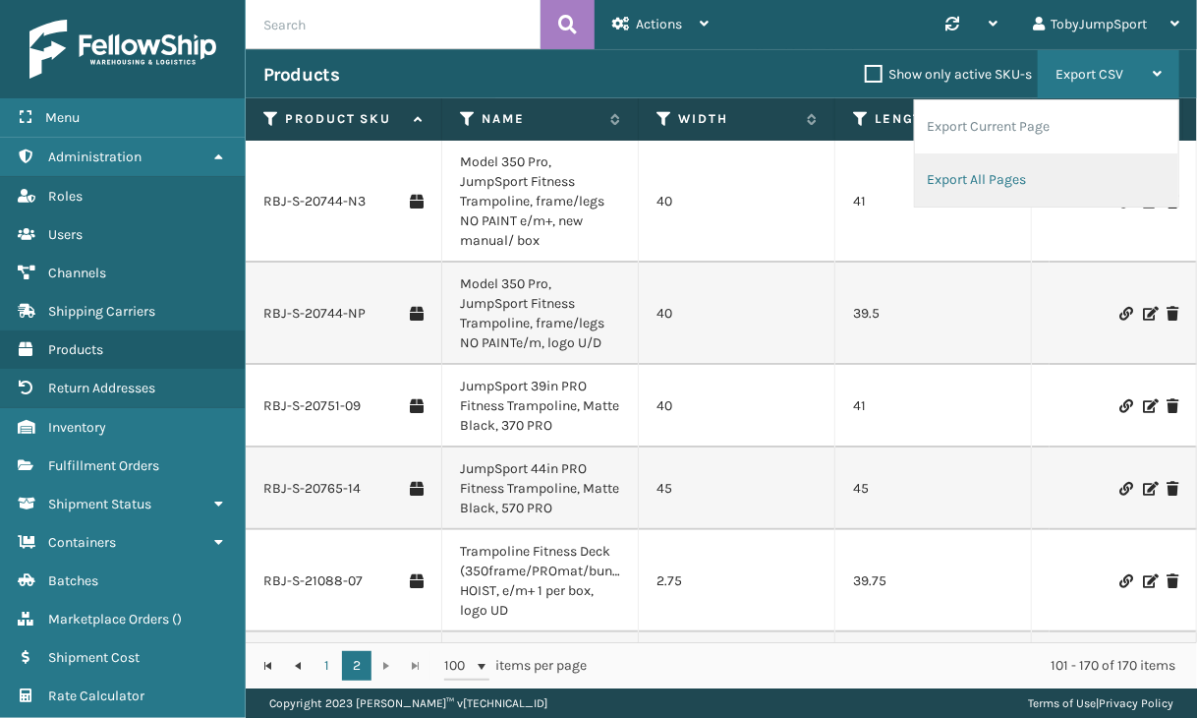
click at [993, 183] on li "Export All Pages" at bounding box center [1046, 179] width 263 height 53
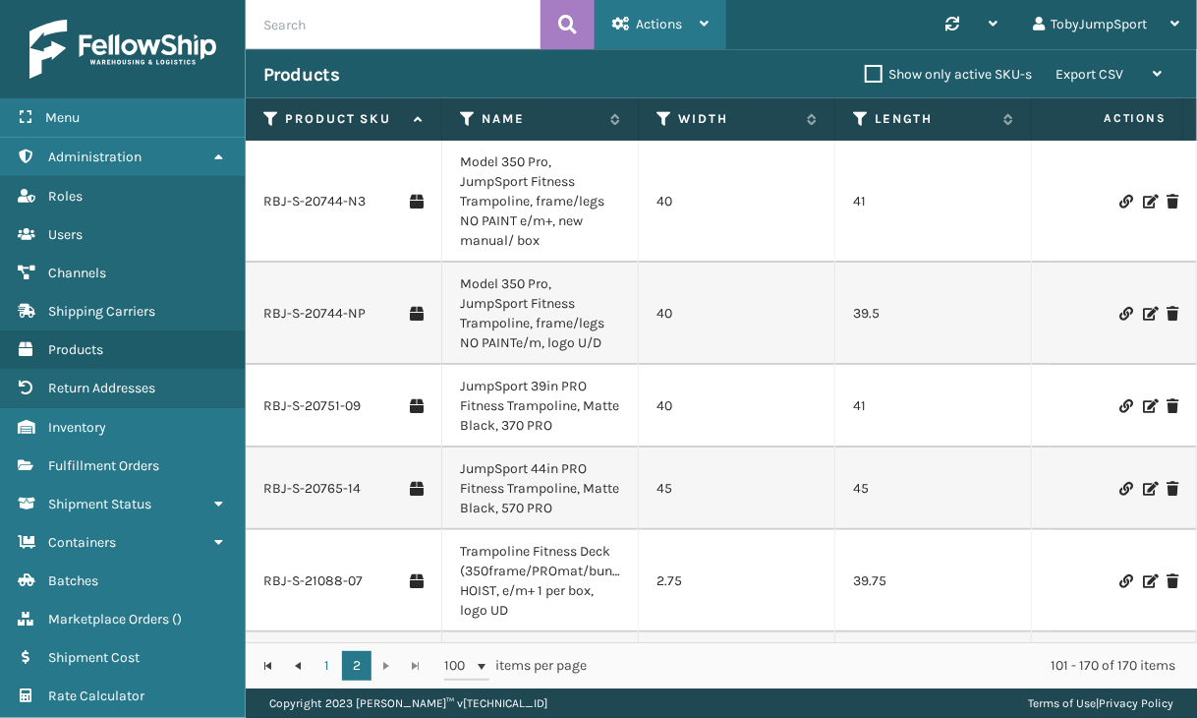
click at [708, 26] on icon at bounding box center [704, 24] width 9 height 14
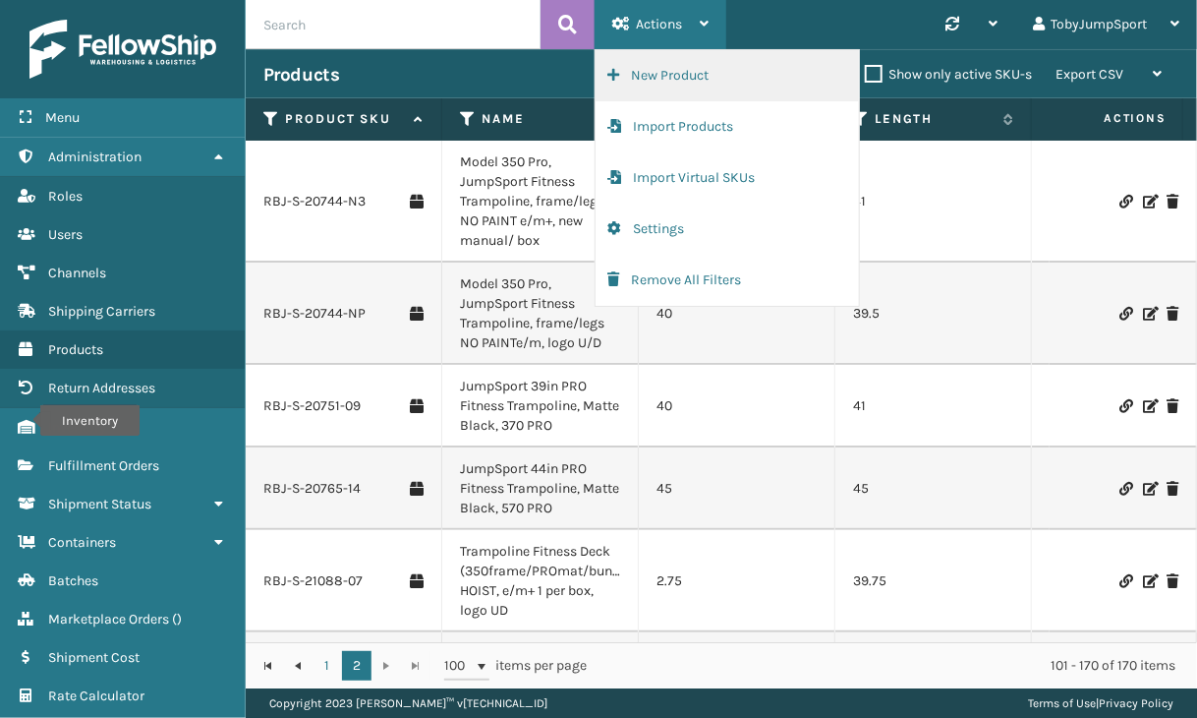
click at [672, 83] on button "New Product" at bounding box center [727, 75] width 263 height 51
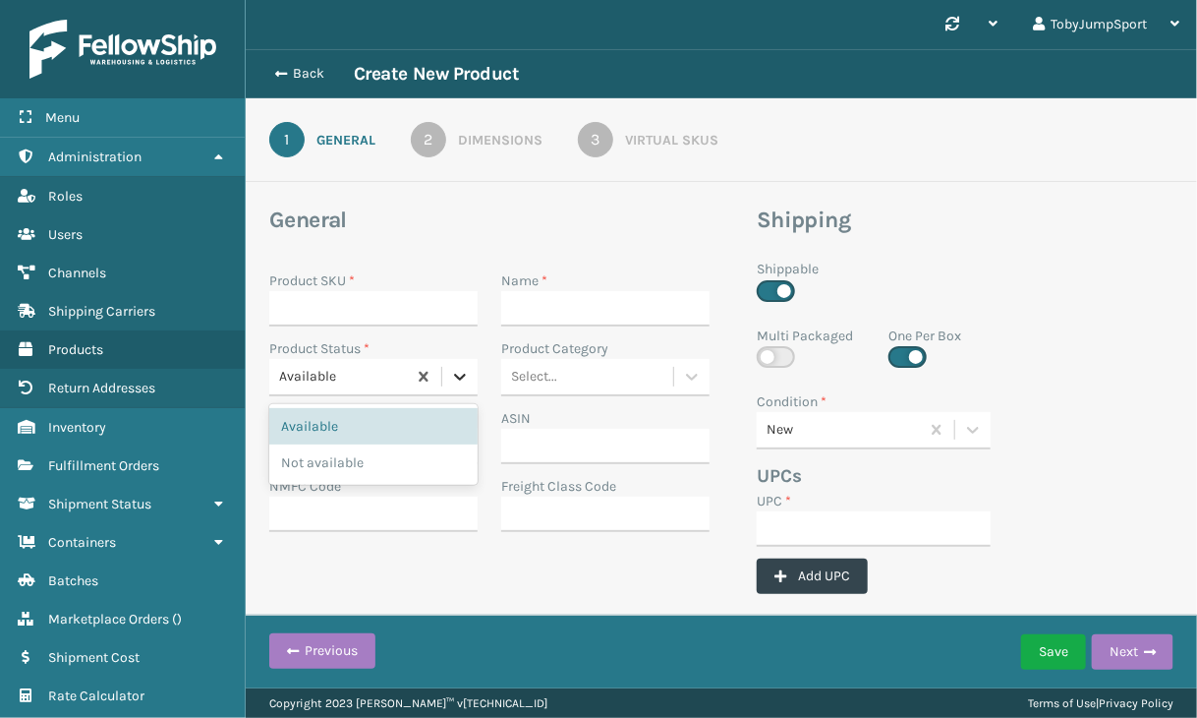
click at [464, 373] on icon at bounding box center [460, 377] width 20 height 20
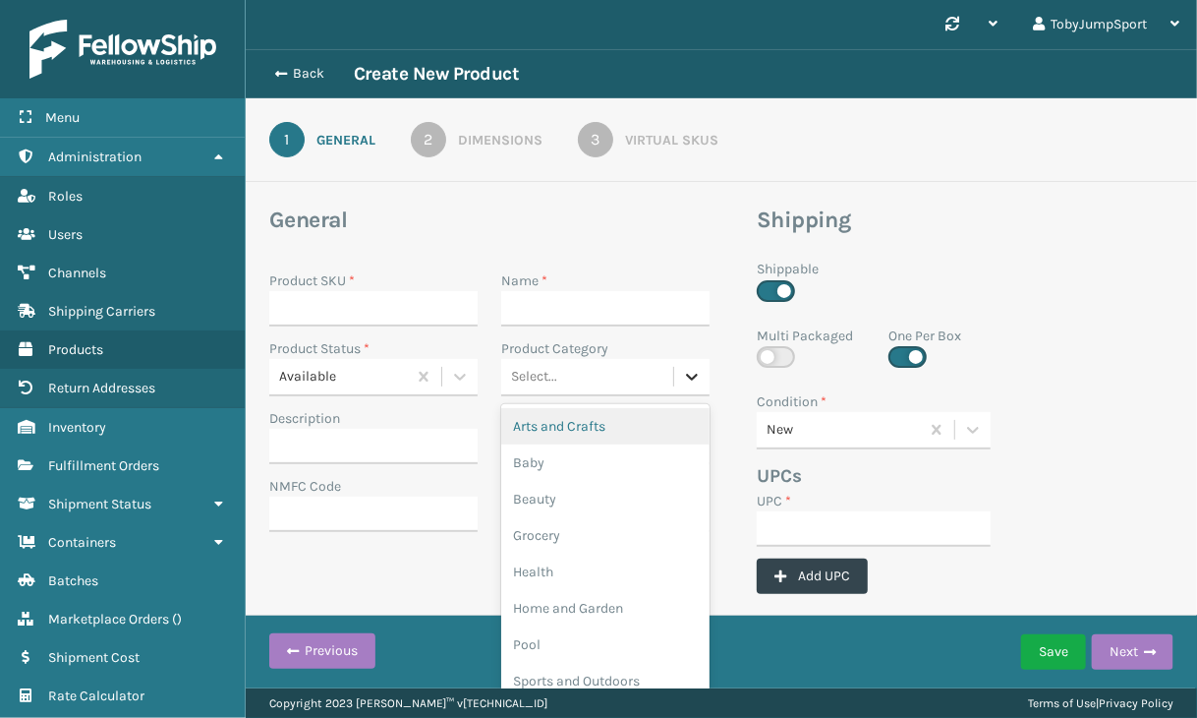
click at [699, 380] on div at bounding box center [691, 376] width 35 height 35
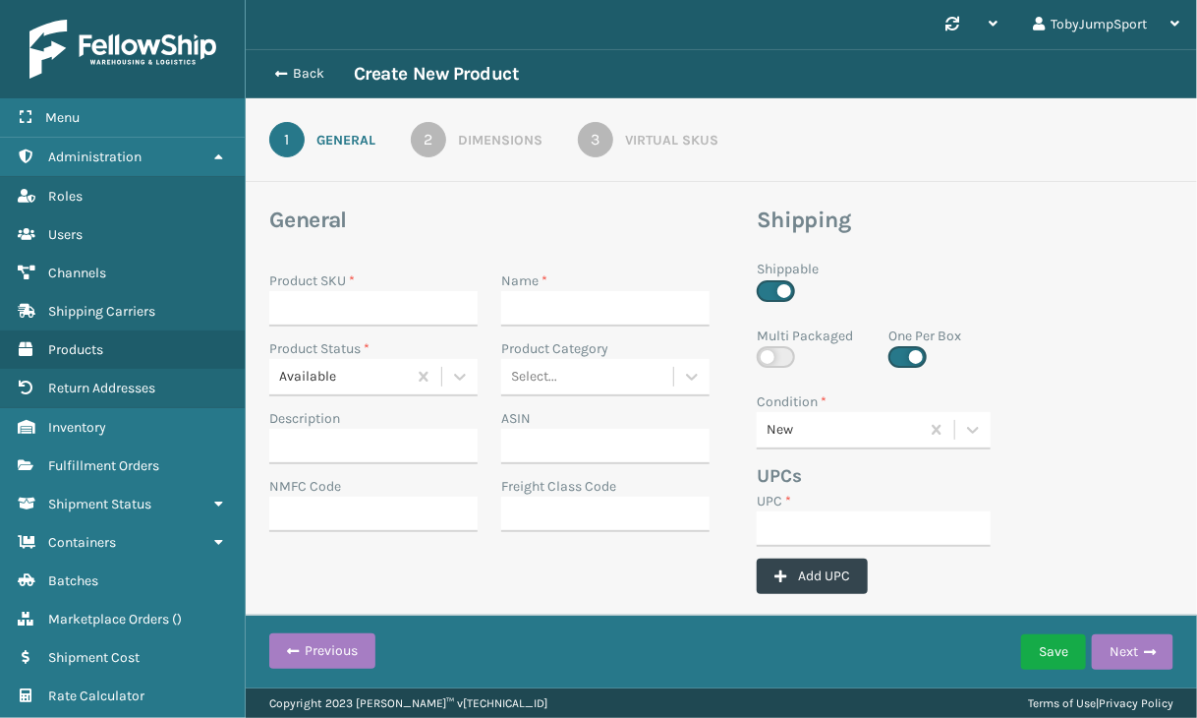
click at [621, 209] on h3 "General" at bounding box center [489, 219] width 440 height 29
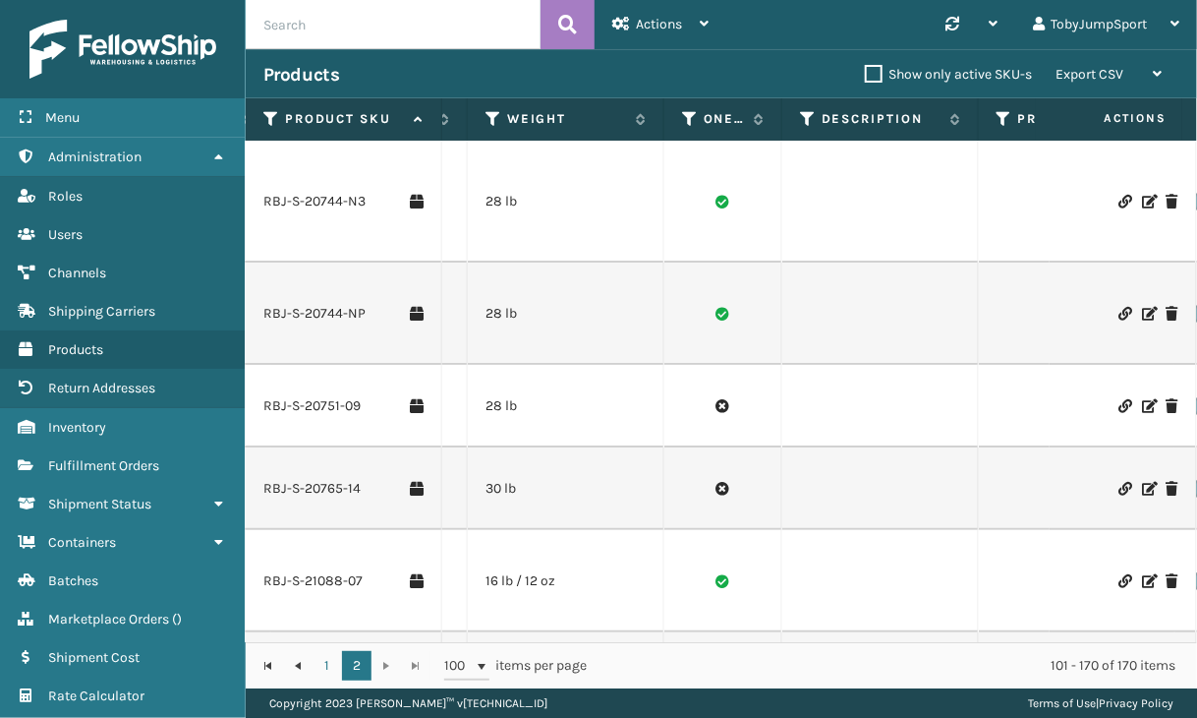
scroll to position [0, 680]
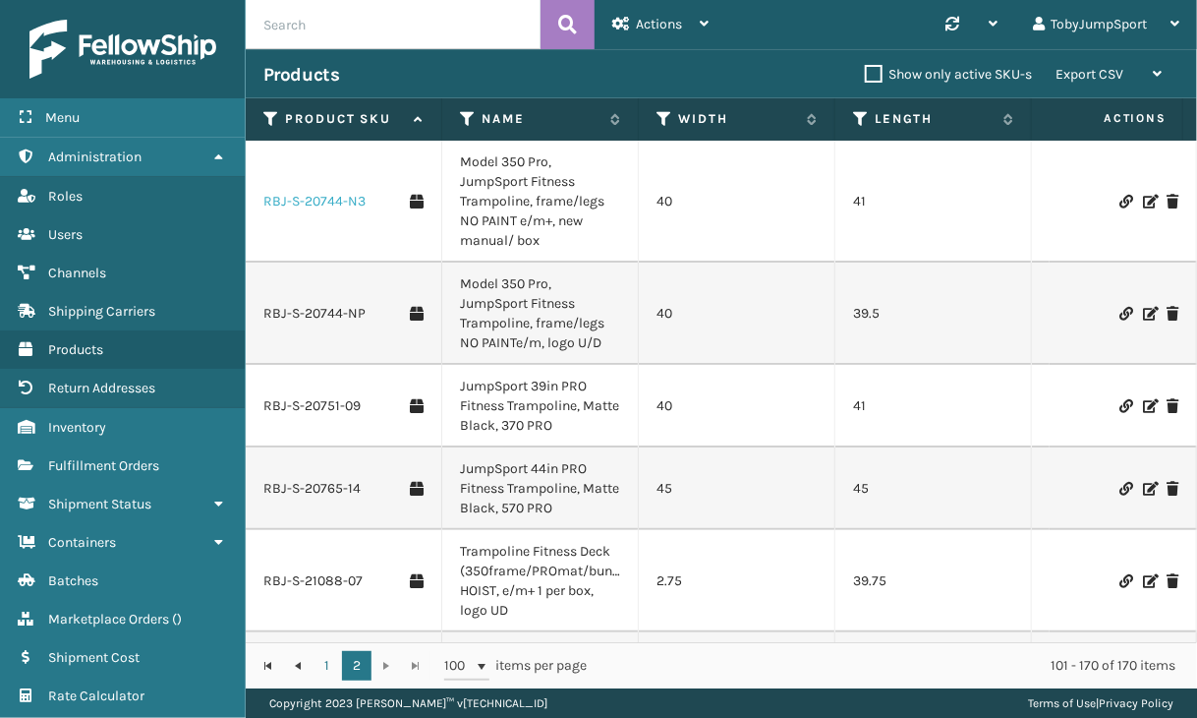
click at [293, 209] on link "RBJ-S-20744-N3" at bounding box center [314, 202] width 102 height 20
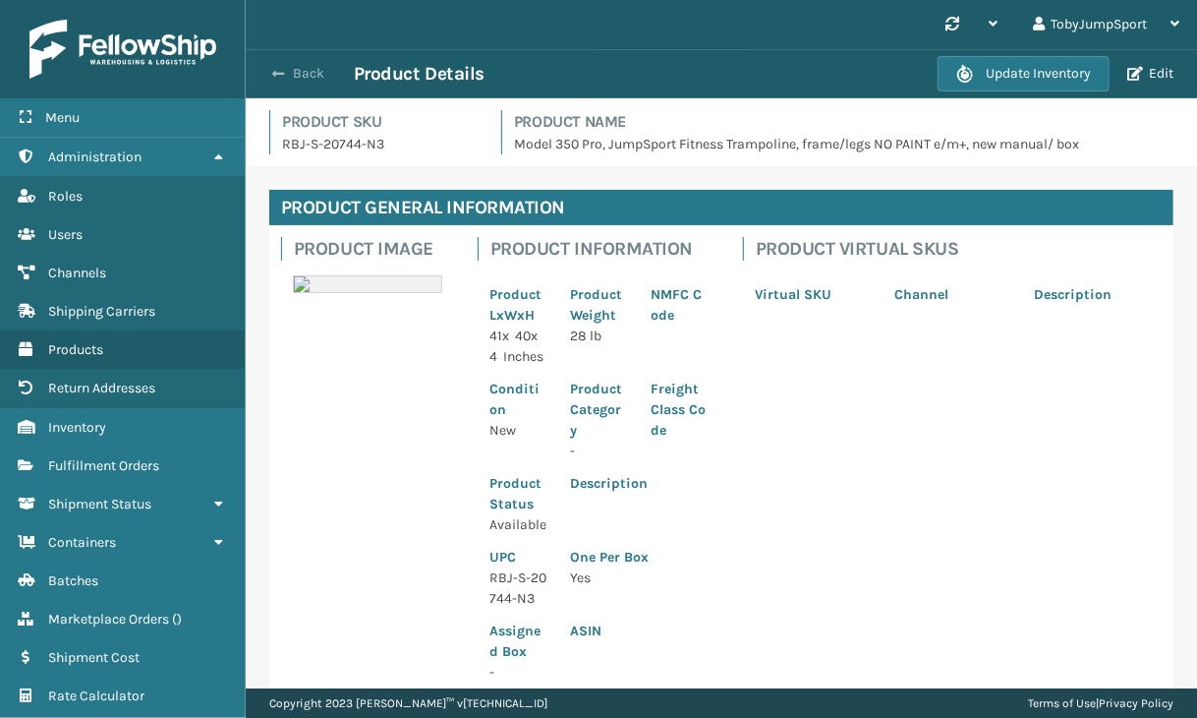
click at [282, 79] on span "button" at bounding box center [278, 74] width 12 height 14
